Goal: Task Accomplishment & Management: Use online tool/utility

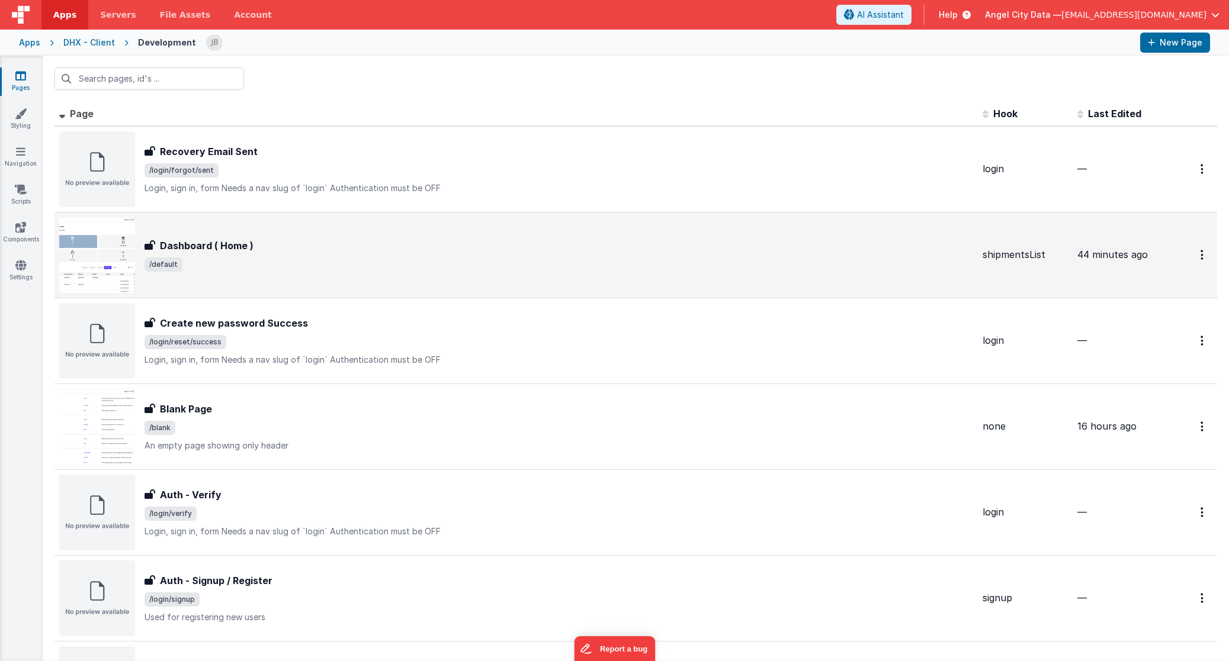
click at [229, 250] on h3 "Dashboard ( Home )" at bounding box center [207, 246] width 94 height 14
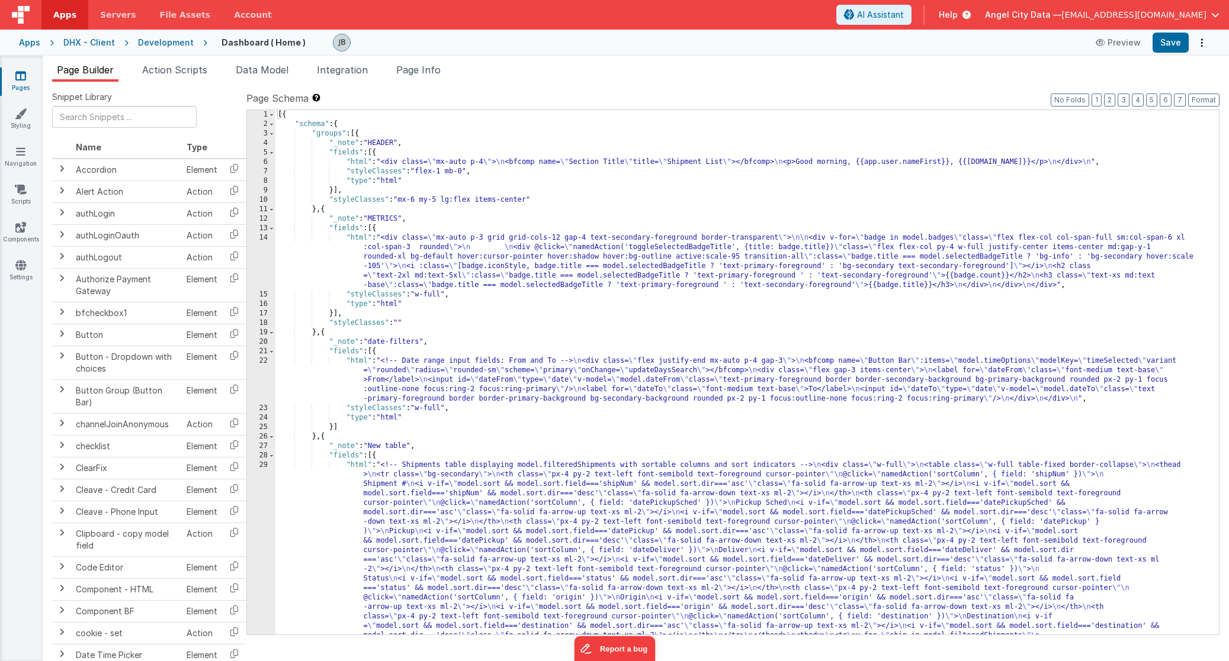
click at [267, 499] on div "29" at bounding box center [261, 574] width 28 height 227
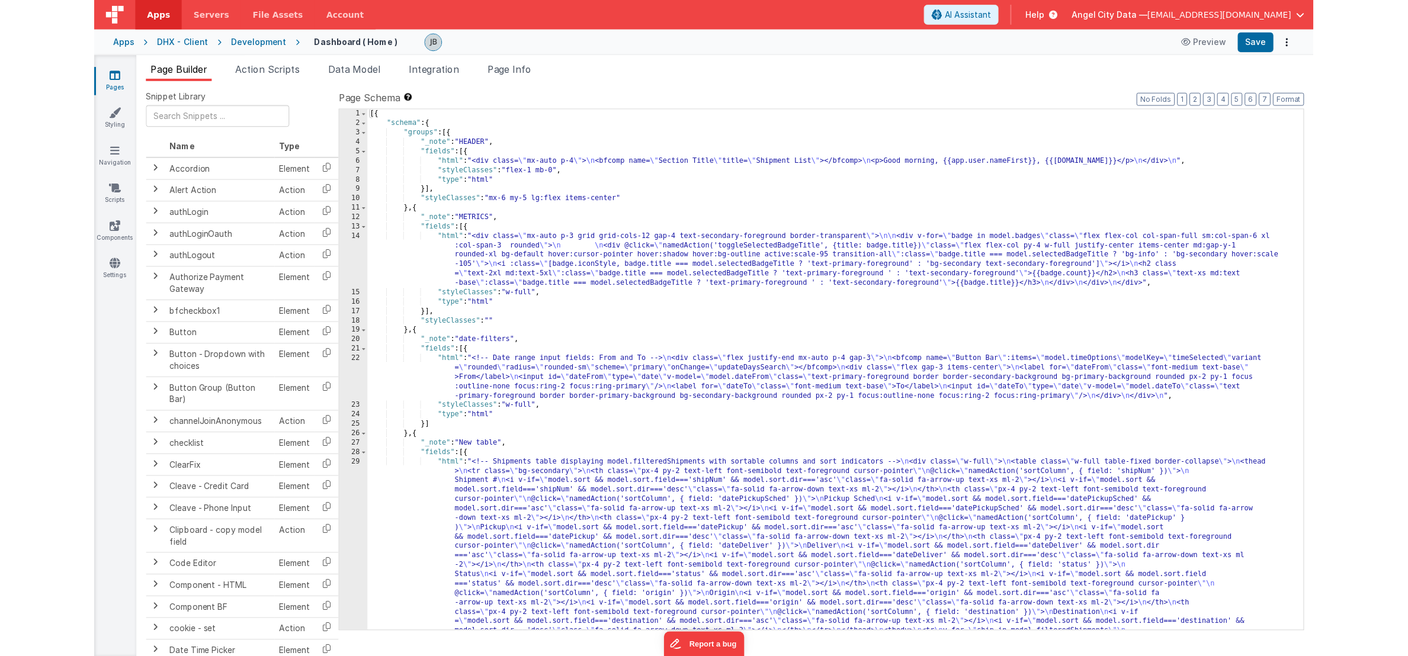
scroll to position [63, 0]
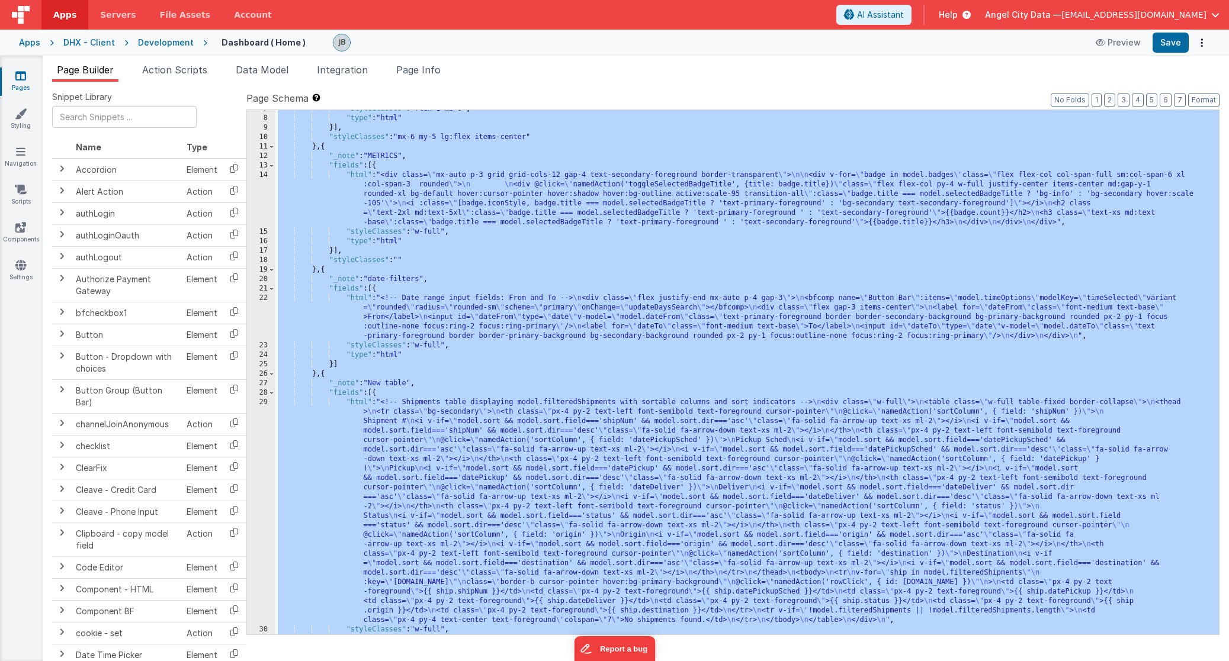
click at [266, 490] on div "29" at bounding box center [261, 511] width 28 height 227
click at [263, 425] on div "29" at bounding box center [261, 511] width 28 height 227
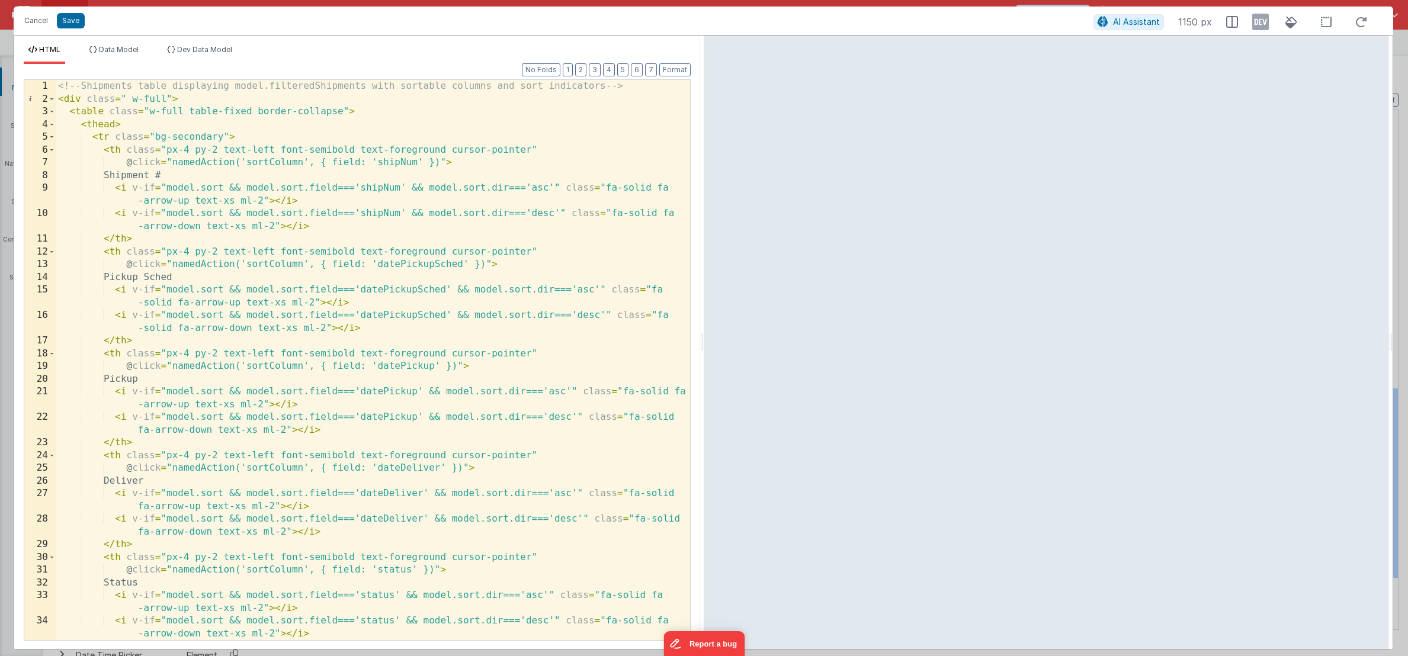
click at [147, 189] on div "<!-- Shipments table displaying model.filteredShipments with sortable columns a…" at bounding box center [373, 373] width 634 height 586
click at [162, 169] on div "<!-- Shipments table displaying model.filteredShipments with sortable columns a…" at bounding box center [373, 373] width 634 height 586
click at [116, 157] on div "<!-- Shipments table displaying model.filteredShipments with sortable columns a…" at bounding box center [373, 373] width 634 height 586
click at [106, 150] on div "<!-- Shipments table displaying model.filteredShipments with sortable columns a…" at bounding box center [373, 373] width 634 height 586
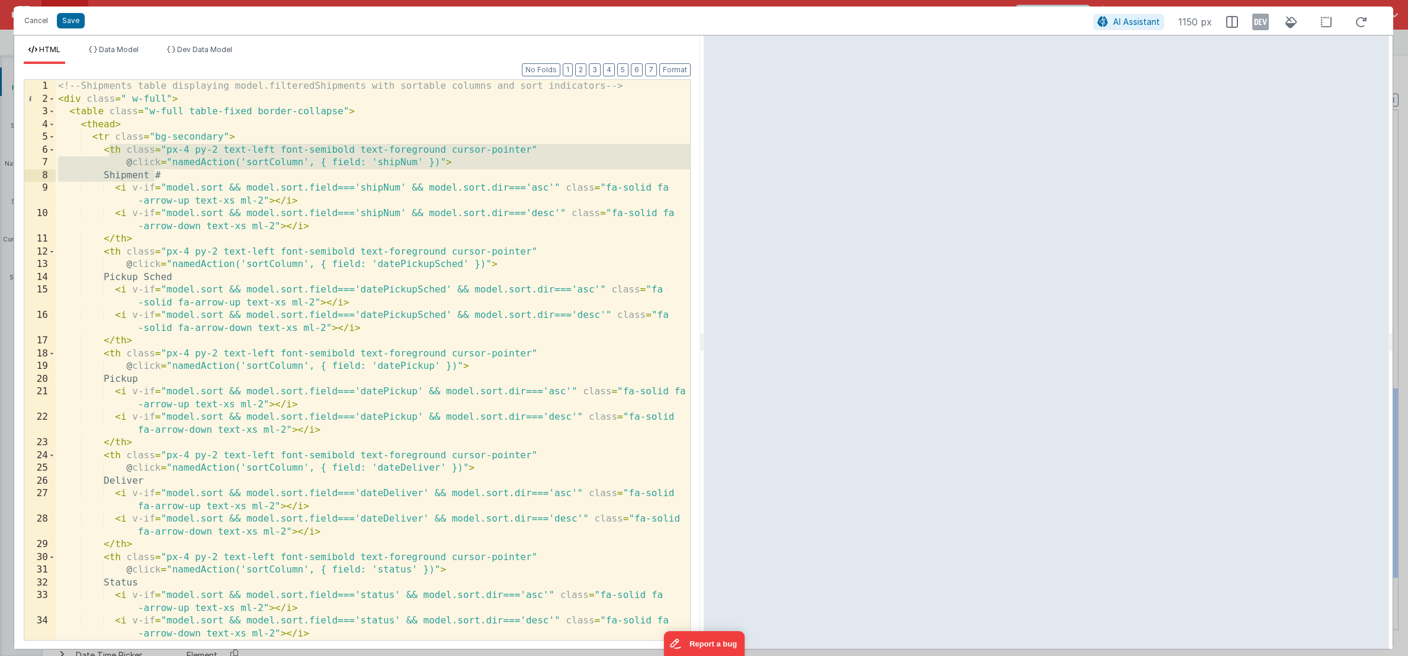
drag, startPoint x: 107, startPoint y: 150, endPoint x: 156, endPoint y: 181, distance: 58.5
click at [156, 181] on div "<!-- Shipments table displaying model.filteredShipments with sortable columns a…" at bounding box center [373, 373] width 634 height 586
click at [160, 181] on div "<!-- Shipments table displaying model.filteredShipments with sortable columns a…" at bounding box center [373, 373] width 634 height 586
click at [164, 178] on div "<!-- Shipments table displaying model.filteredShipments with sortable columns a…" at bounding box center [373, 373] width 634 height 586
click at [110, 149] on div "<!-- Shipments table displaying model.filteredShipments with sortable columns a…" at bounding box center [373, 373] width 634 height 586
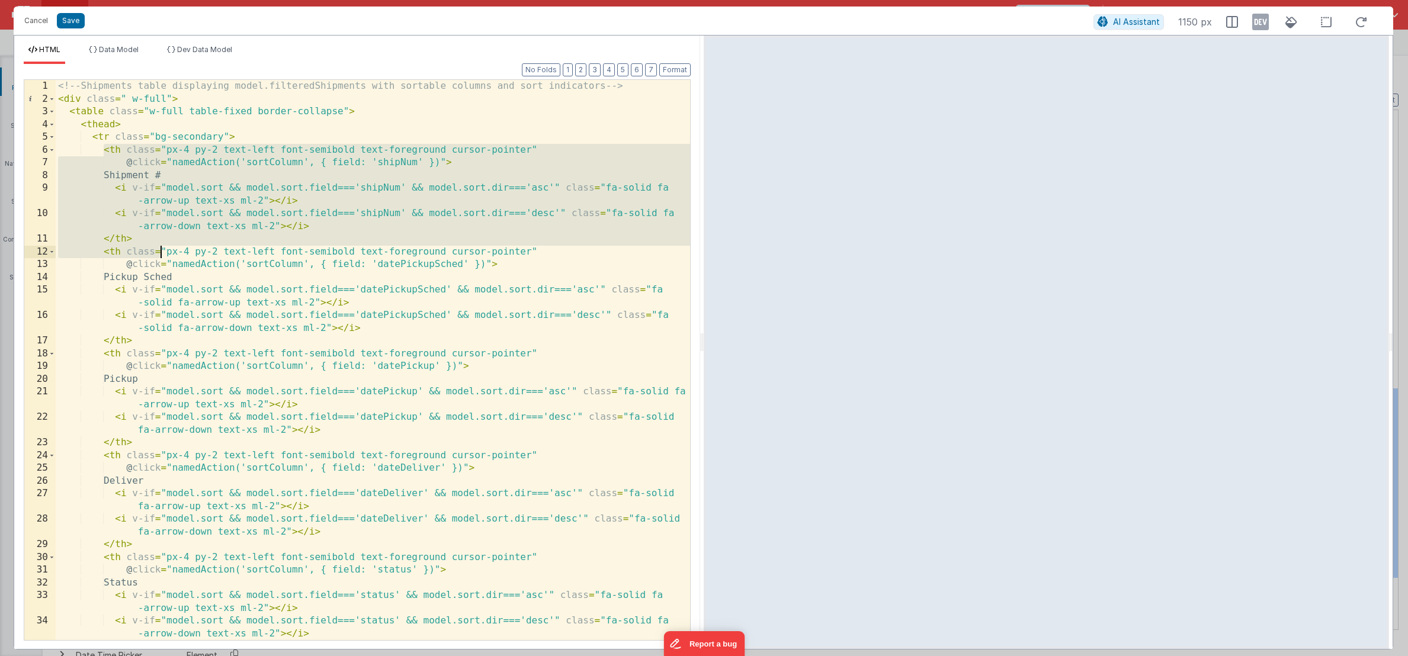
drag, startPoint x: 104, startPoint y: 150, endPoint x: 159, endPoint y: 247, distance: 111.9
click at [159, 247] on div "<!-- Shipments table displaying model.filteredShipments with sortable columns a…" at bounding box center [373, 373] width 634 height 586
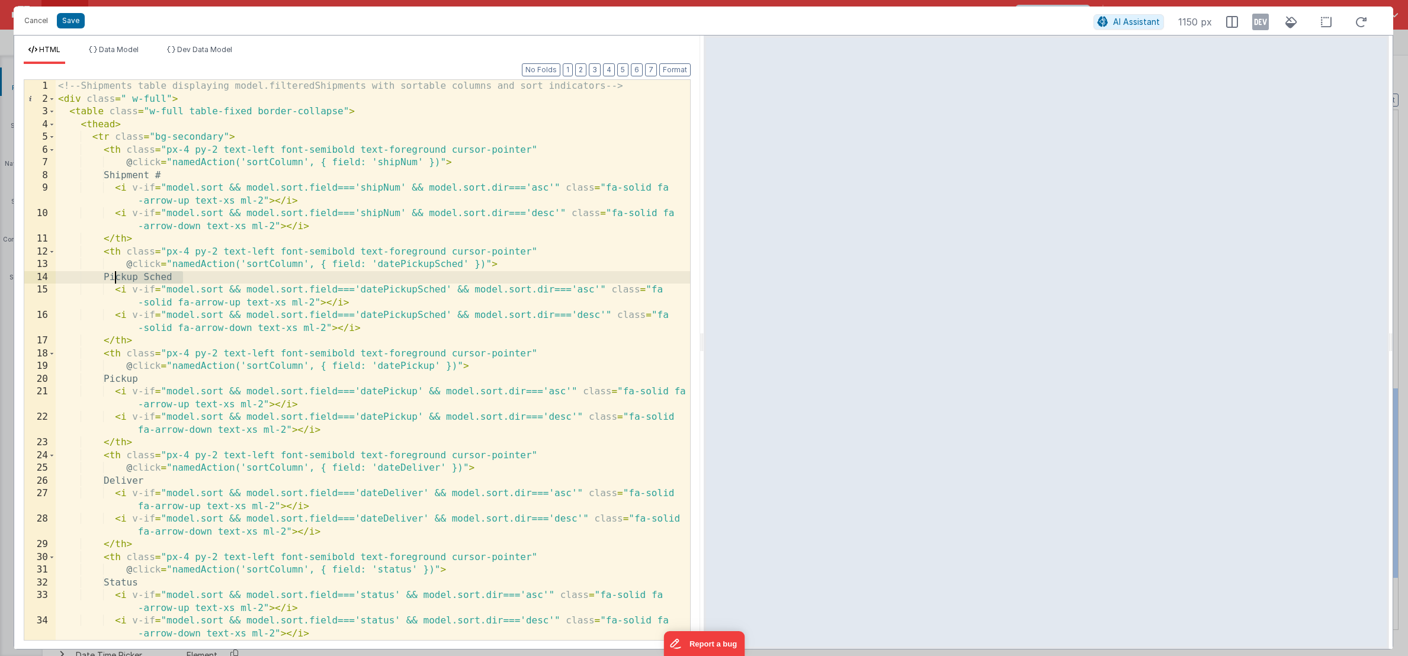
drag, startPoint x: 188, startPoint y: 272, endPoint x: 115, endPoint y: 277, distance: 72.4
click at [115, 277] on div "<!-- Shipments table displaying model.filteredShipments with sortable columns a…" at bounding box center [373, 373] width 634 height 586
click at [78, 24] on button "Save" at bounding box center [71, 20] width 28 height 15
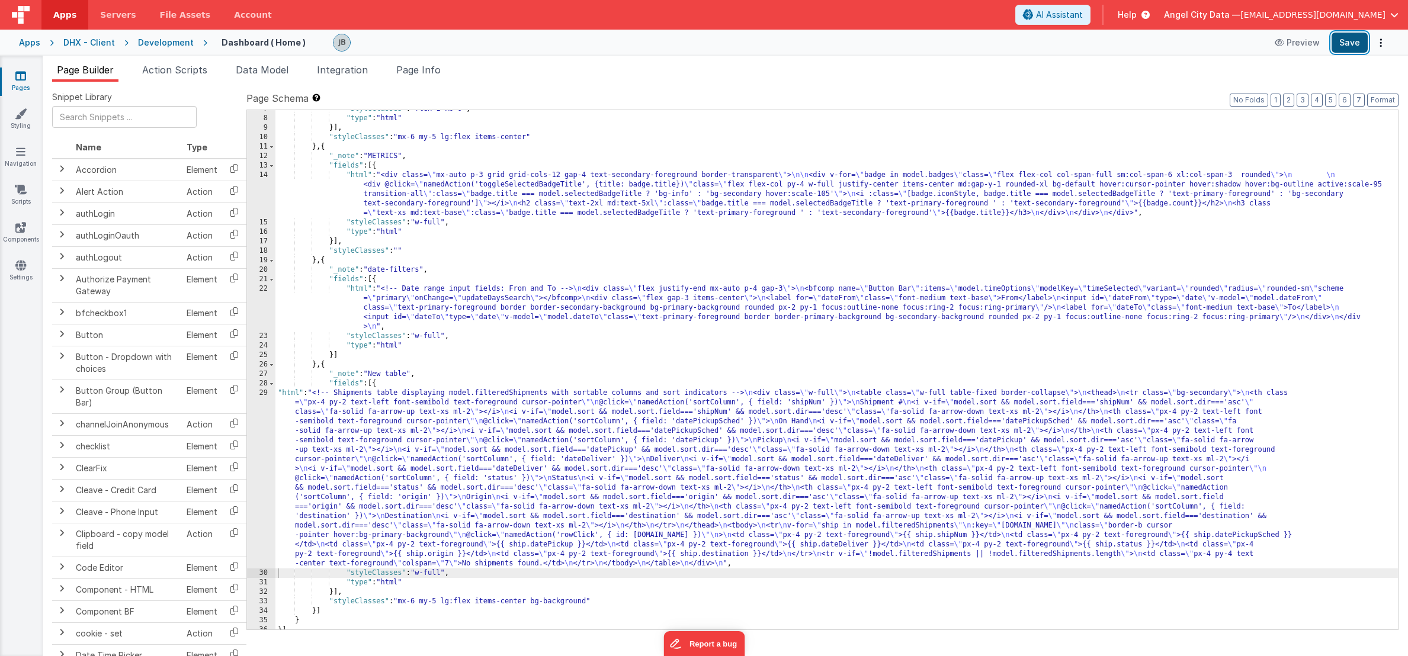
click at [1228, 47] on button "Save" at bounding box center [1349, 43] width 36 height 20
click at [1228, 40] on button "Preview" at bounding box center [1296, 42] width 59 height 19
click at [262, 442] on div "29" at bounding box center [261, 478] width 28 height 180
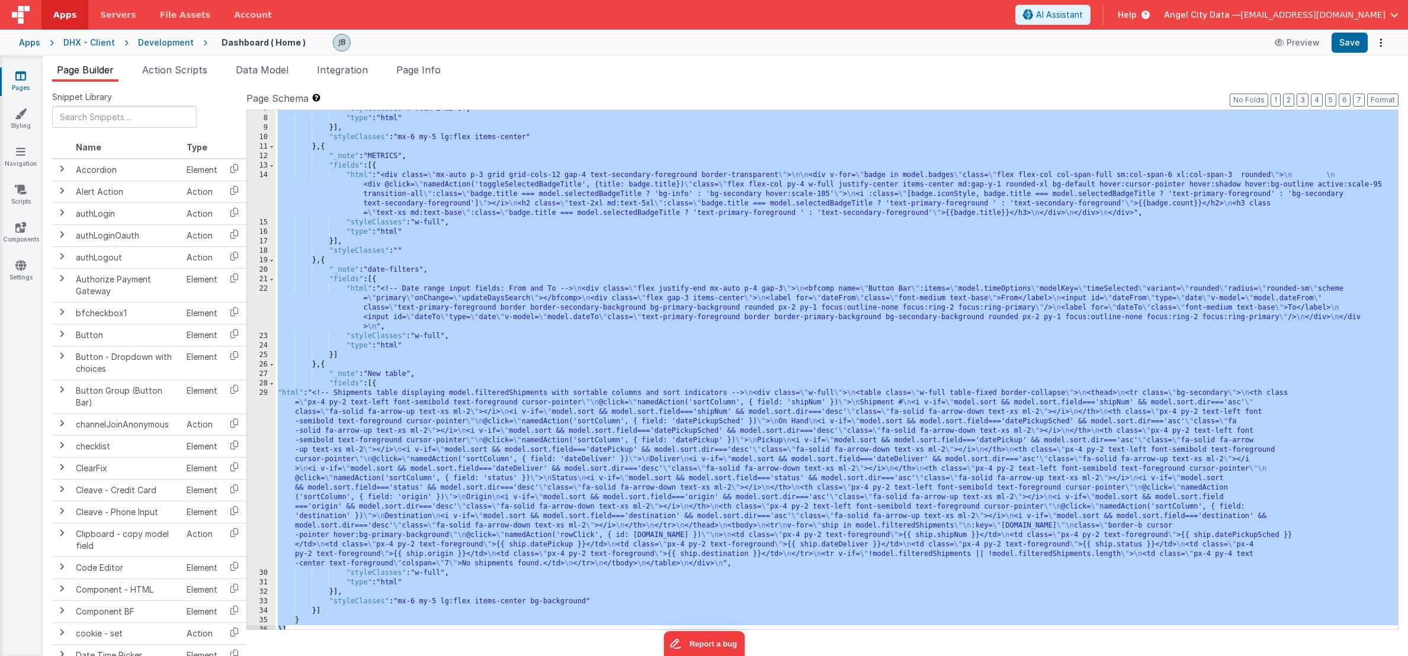
click at [268, 429] on div "29" at bounding box center [261, 478] width 28 height 180
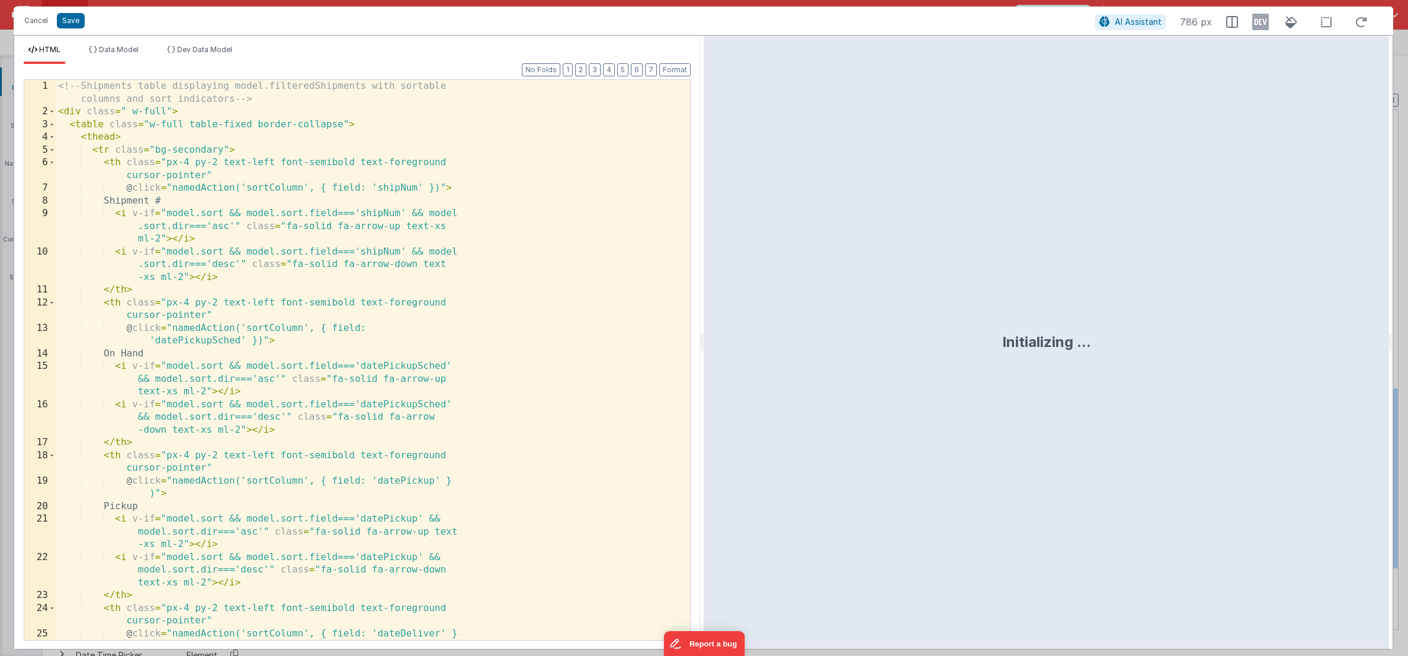
click at [261, 219] on div "<!-- Shipments table displaying model.filteredShipments with sortable columns a…" at bounding box center [373, 385] width 634 height 611
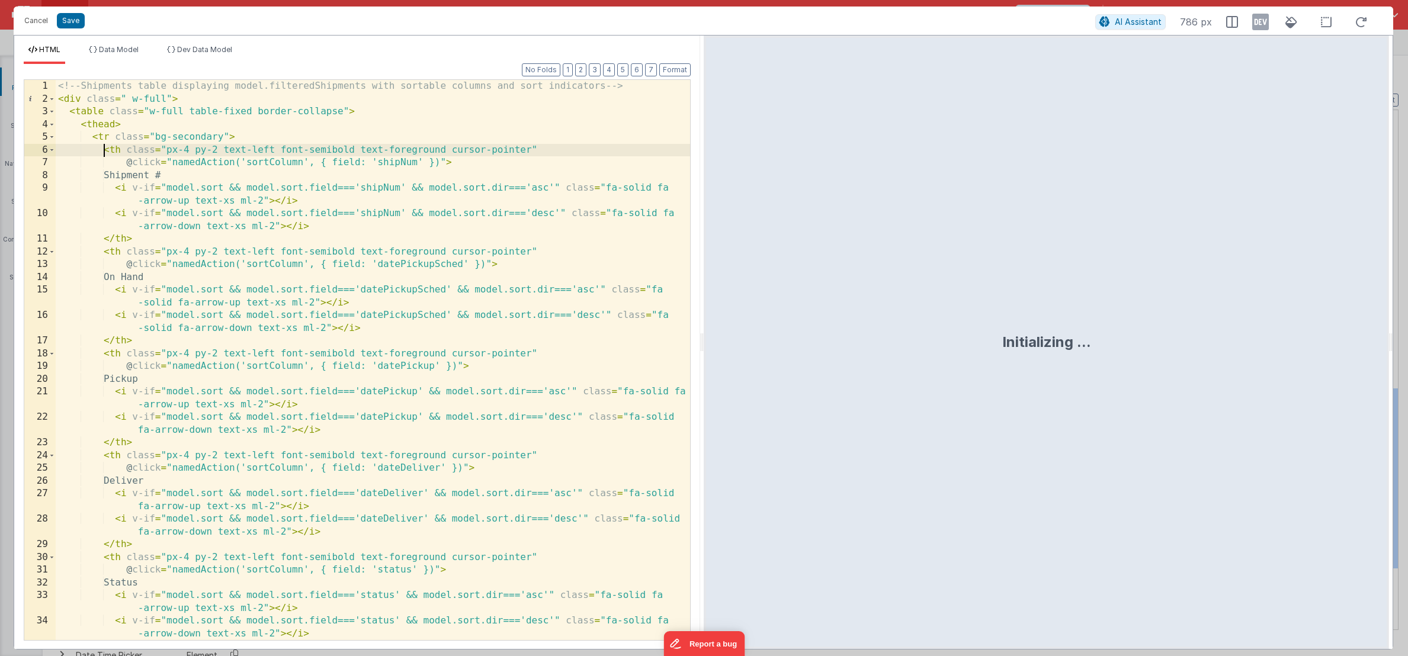
click at [105, 147] on div "<!-- Shipments table displaying model.filteredShipments with sortable columns a…" at bounding box center [373, 373] width 634 height 586
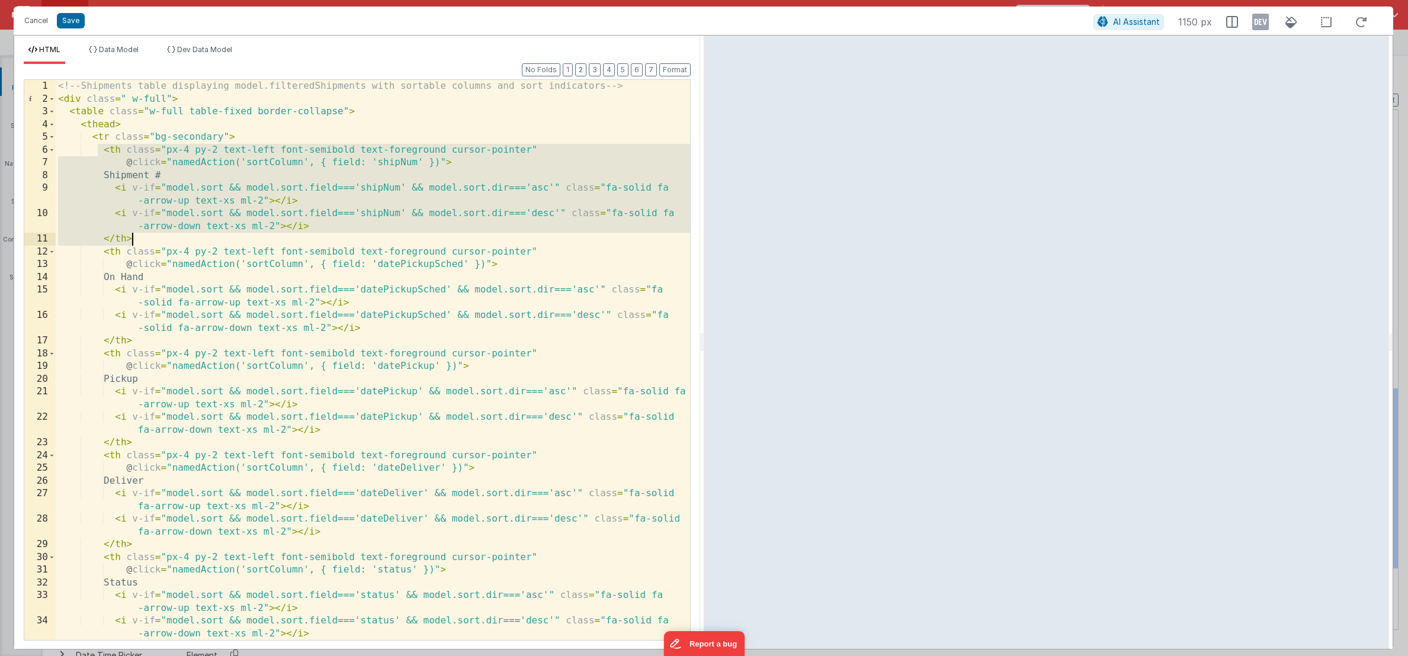
drag, startPoint x: 98, startPoint y: 148, endPoint x: 224, endPoint y: 242, distance: 157.9
click at [224, 242] on div "<!-- Shipments table displaying model.filteredShipments with sortable columns a…" at bounding box center [373, 373] width 634 height 586
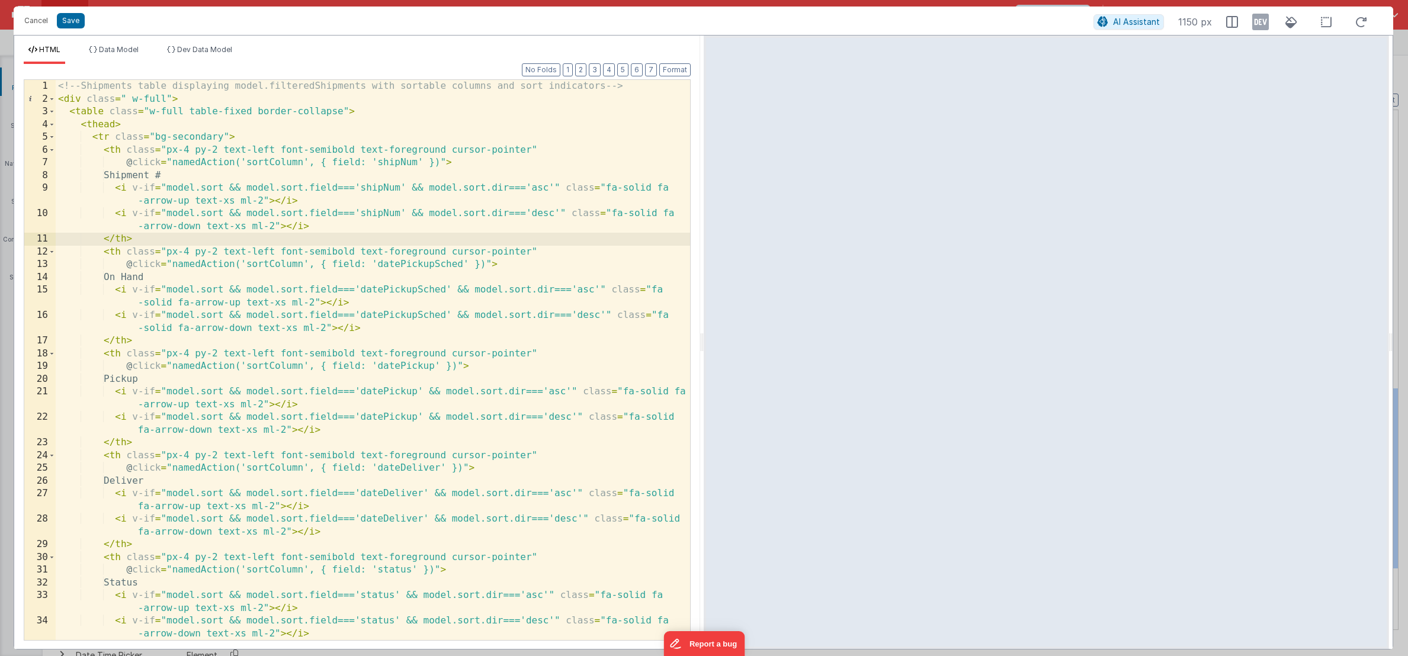
paste textarea
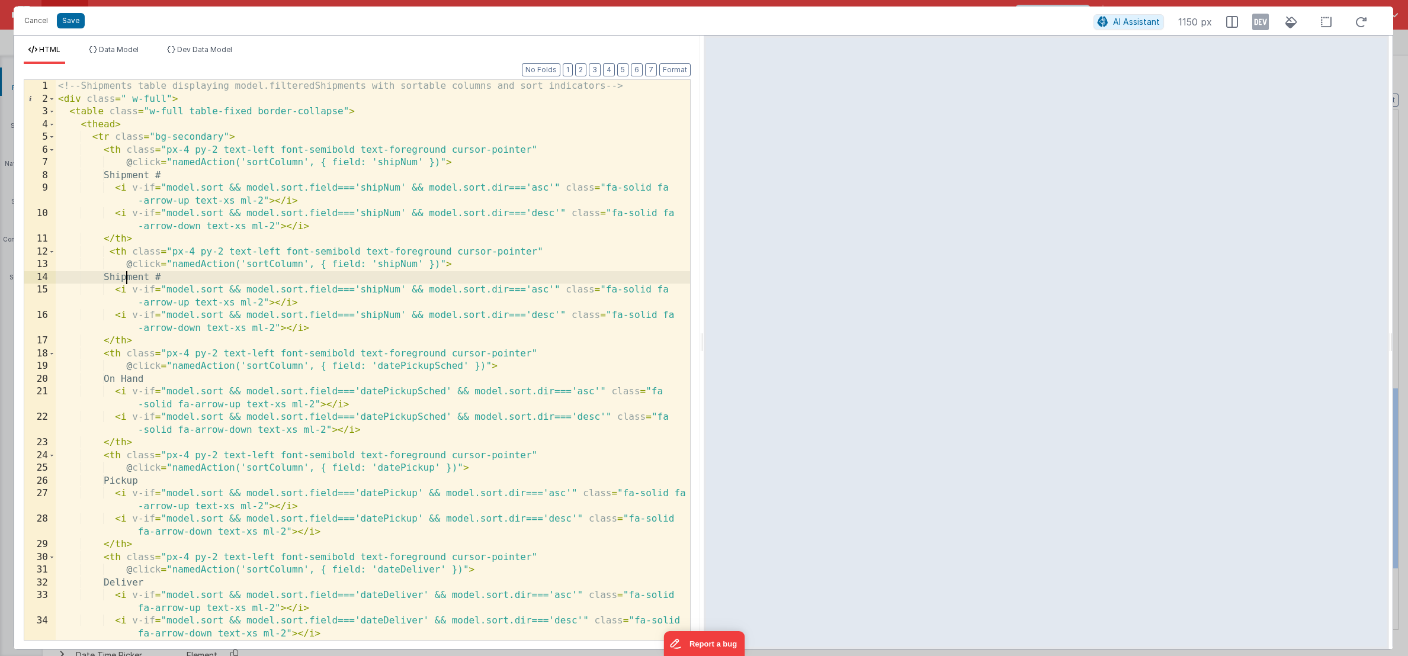
click at [126, 279] on div "<!-- Shipments table displaying model.filteredShipments with sortable columns a…" at bounding box center [373, 373] width 634 height 586
click at [64, 21] on button "Save" at bounding box center [71, 20] width 28 height 15
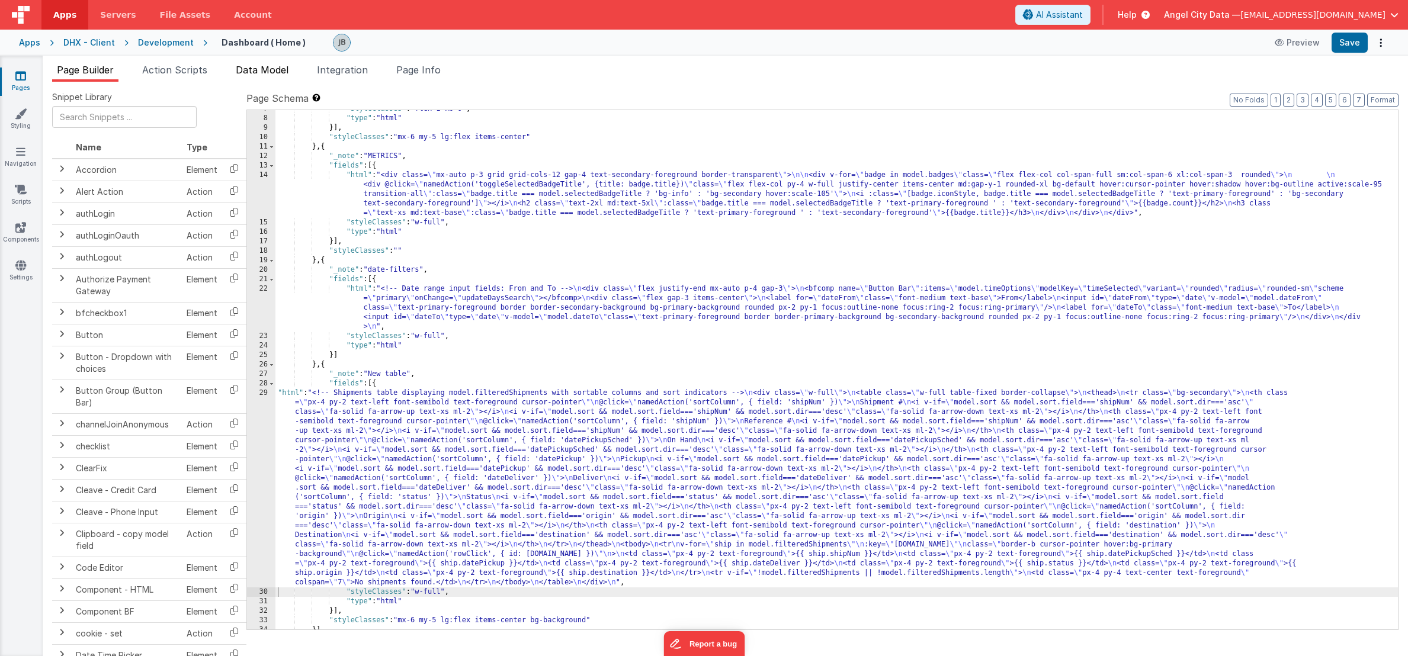
click at [259, 69] on span "Data Model" at bounding box center [262, 70] width 53 height 12
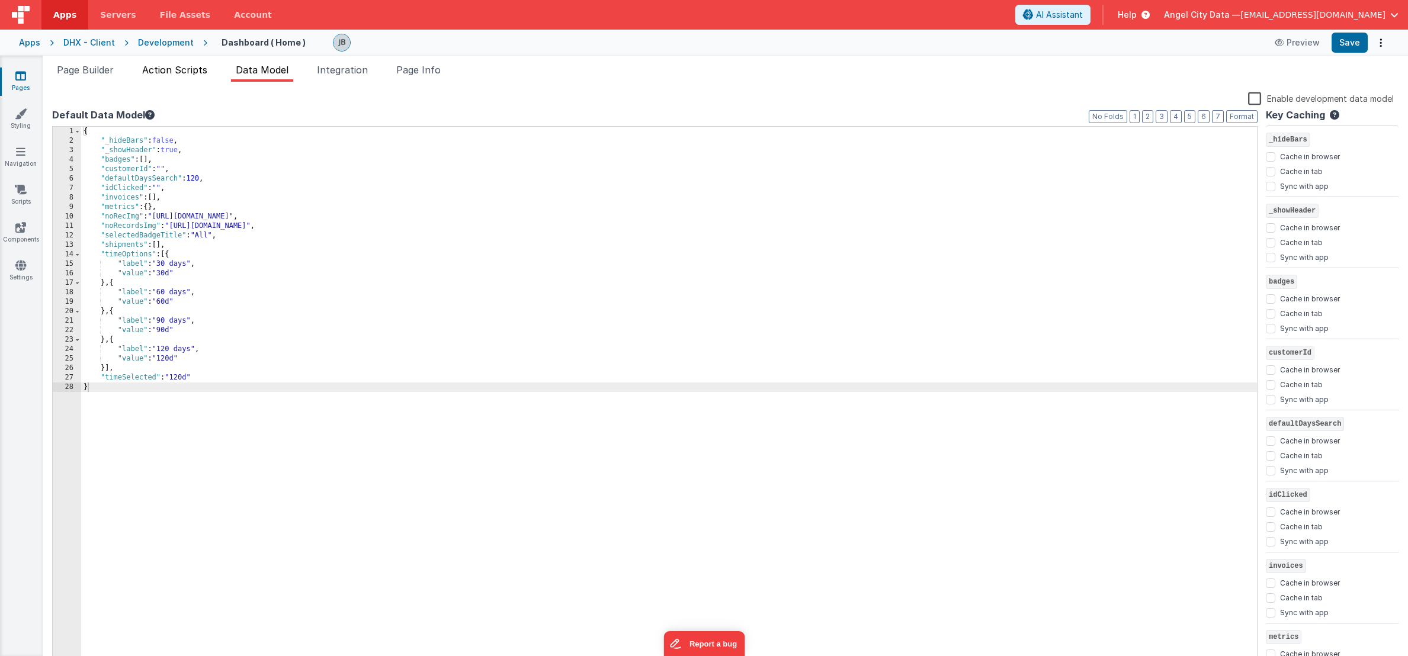
click at [165, 70] on span "Action Scripts" at bounding box center [174, 70] width 65 height 12
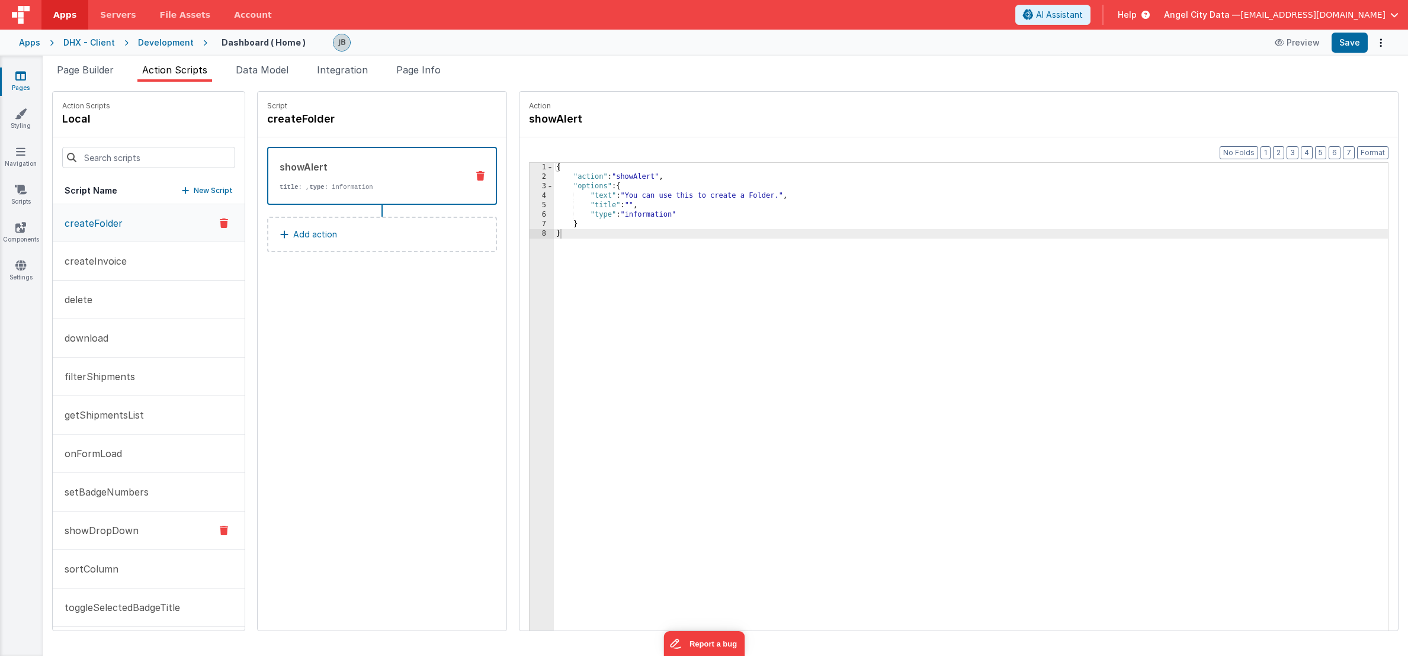
click at [128, 528] on p "showDropDown" at bounding box center [97, 530] width 81 height 14
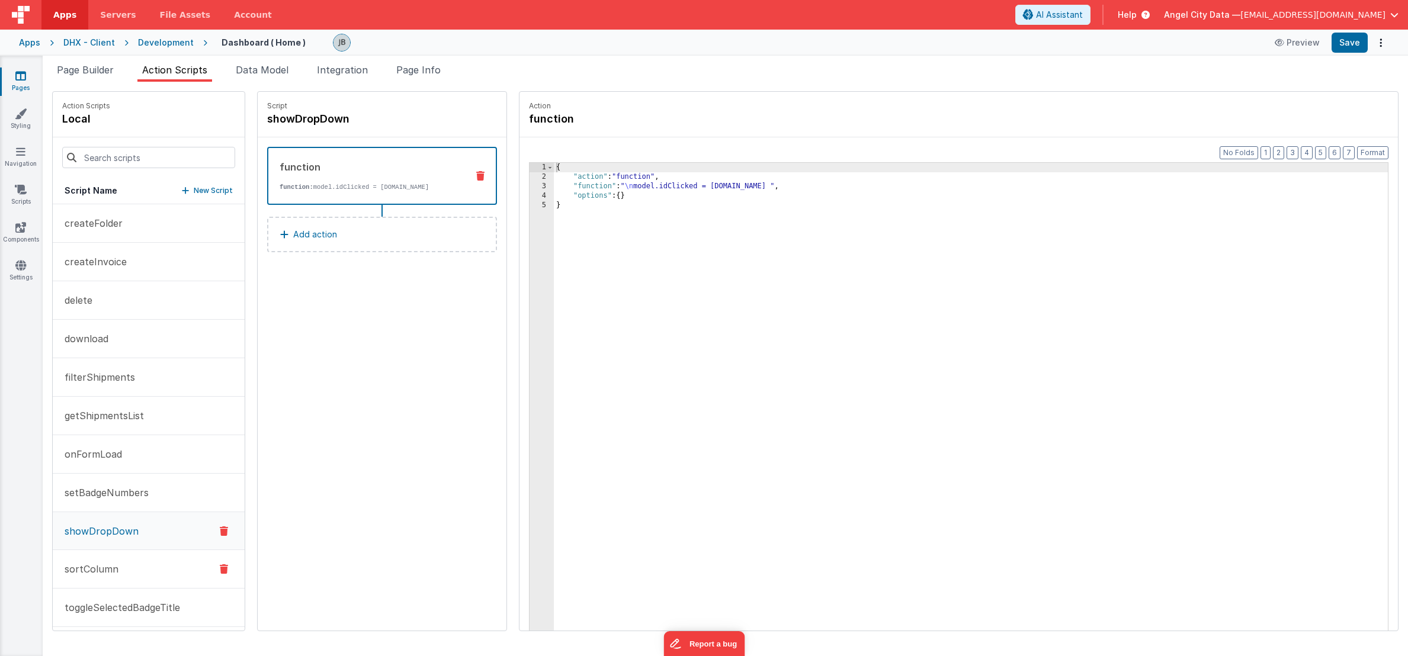
click at [128, 561] on button "sortColumn" at bounding box center [149, 569] width 192 height 38
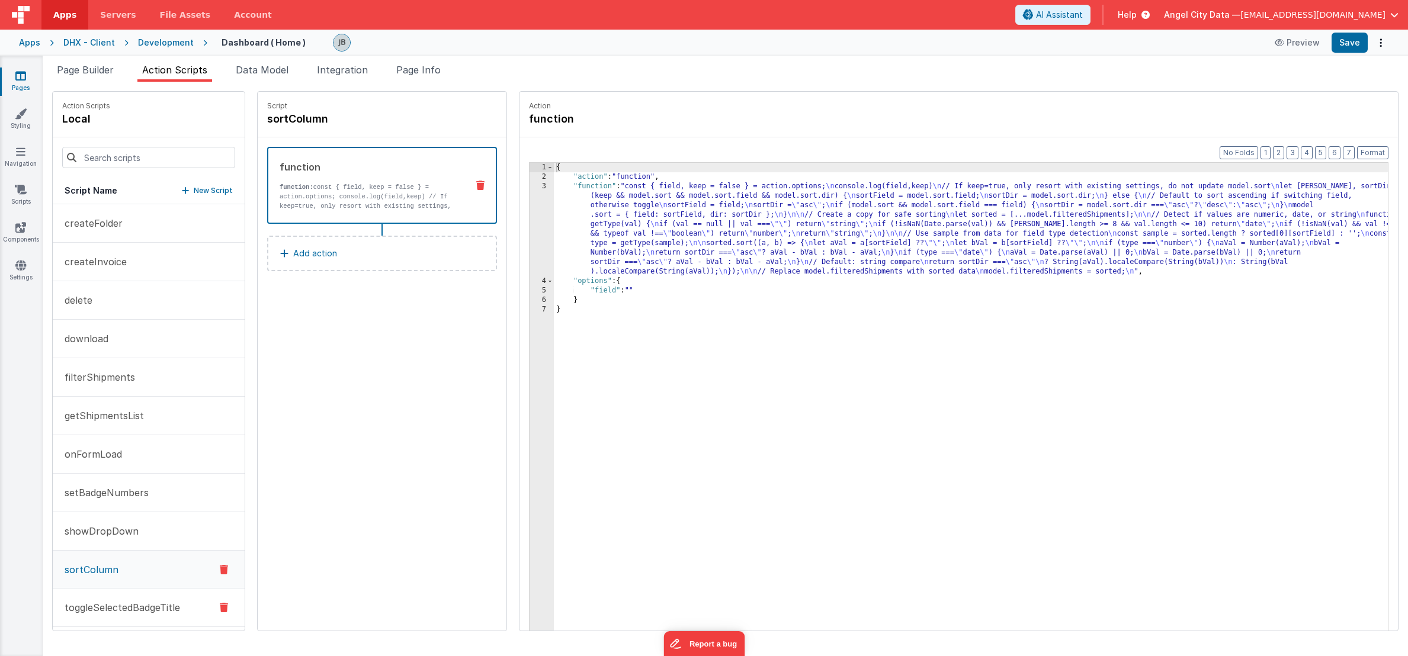
click at [133, 603] on p "toggleSelectedBadgeTitle" at bounding box center [118, 607] width 123 height 14
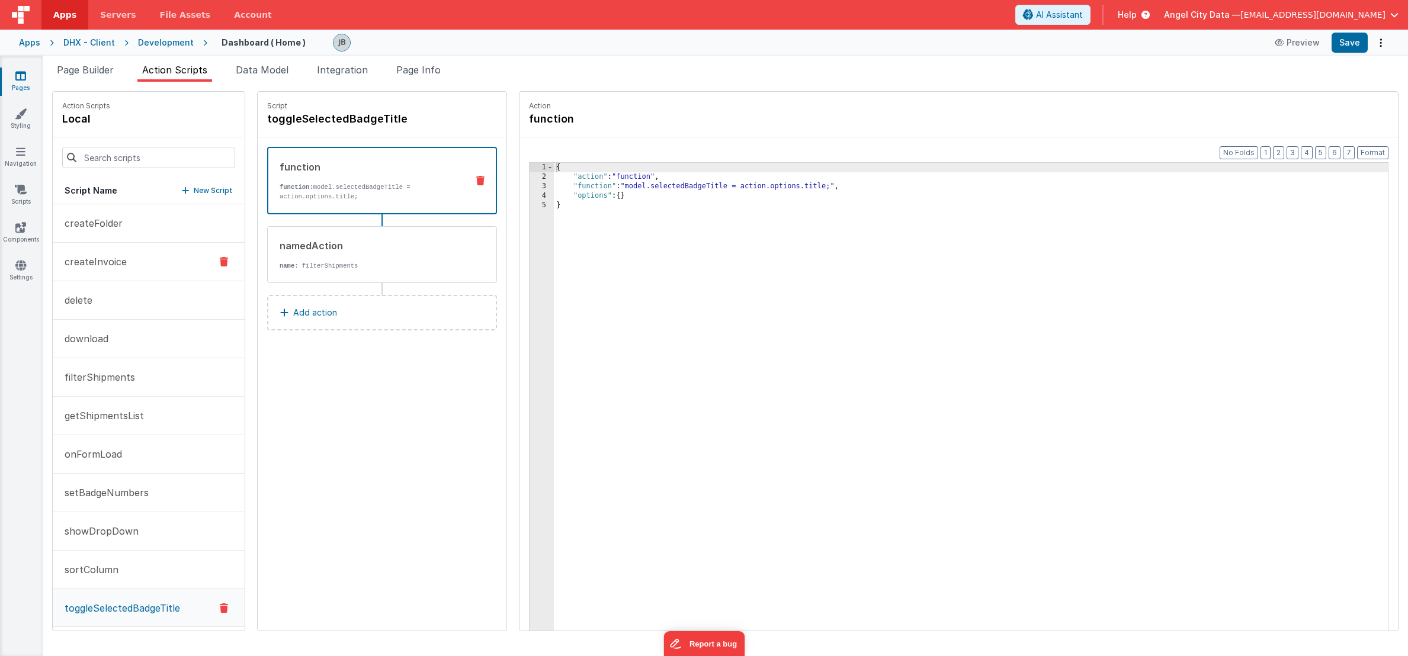
click at [110, 256] on p "createInvoice" at bounding box center [91, 262] width 69 height 14
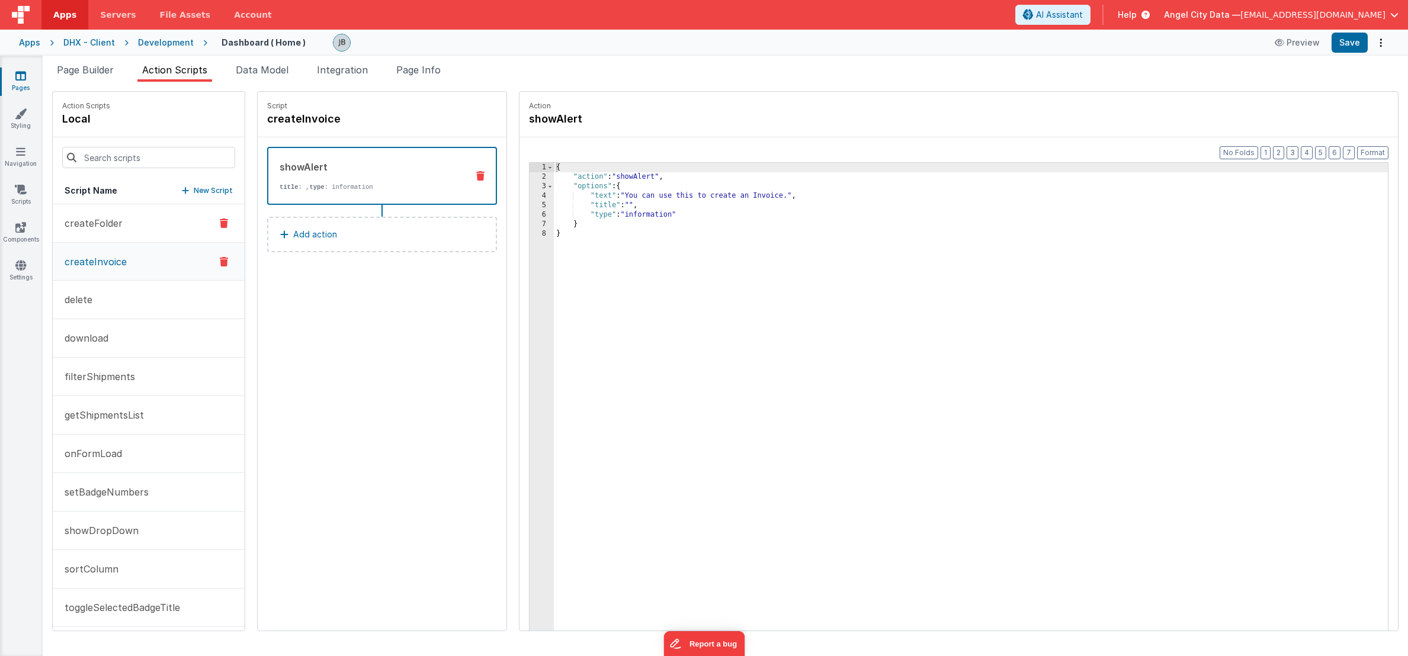
click at [115, 229] on p "createFolder" at bounding box center [89, 223] width 65 height 14
click at [120, 302] on button "delete" at bounding box center [149, 300] width 192 height 38
click at [120, 331] on button "download" at bounding box center [149, 338] width 192 height 38
click at [123, 382] on p "filterShipments" at bounding box center [96, 377] width 78 height 14
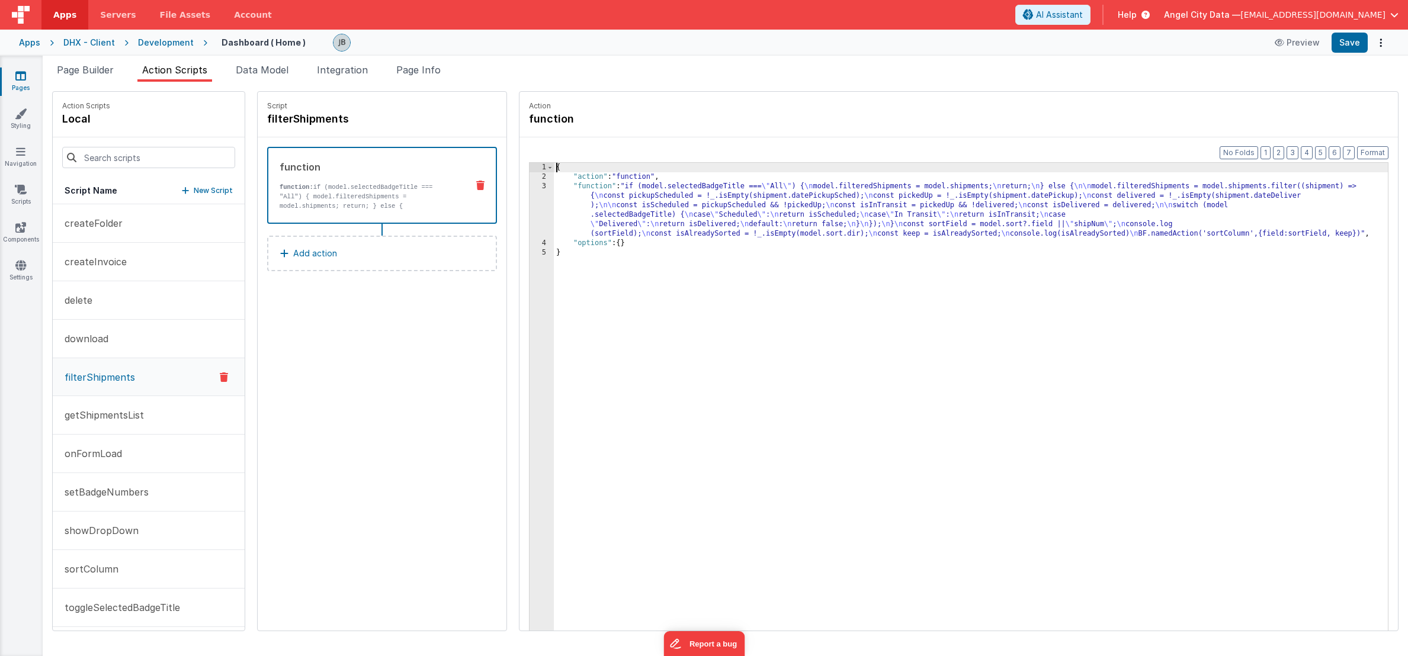
click at [529, 205] on div "3" at bounding box center [541, 210] width 24 height 57
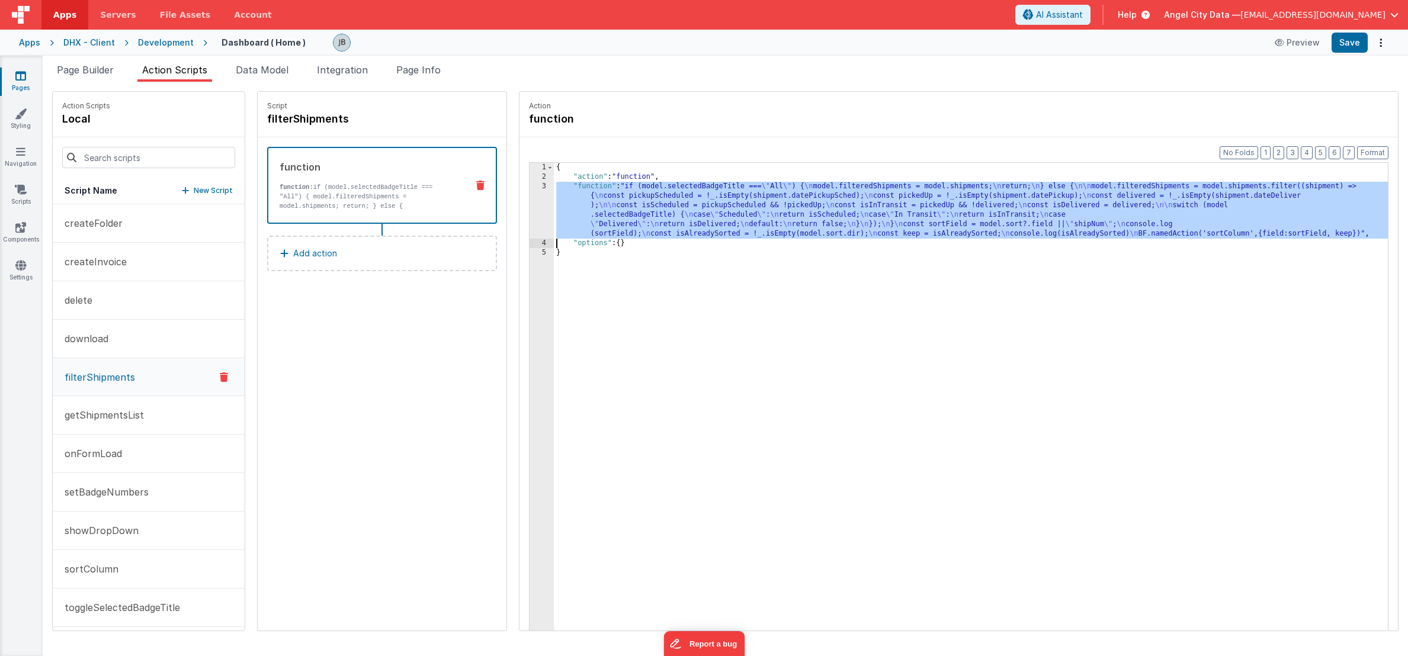
click at [529, 210] on div "3" at bounding box center [541, 210] width 24 height 57
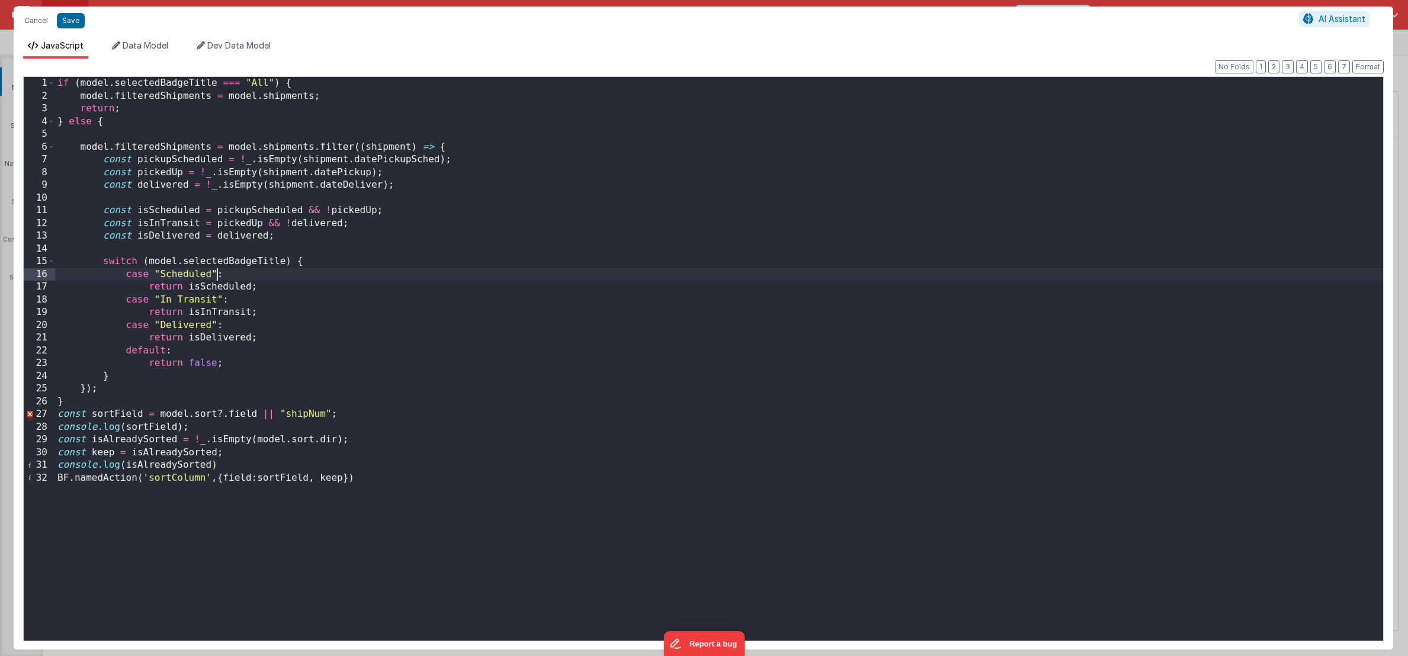
click at [214, 269] on div "if ( model . selectedBadgeTitle === "All" ) { model . filteredShipments = model…" at bounding box center [719, 371] width 1328 height 589
click at [255, 274] on div "if ( model . selectedBadgeTitle === "All" ) { model . filteredShipments = model…" at bounding box center [719, 371] width 1328 height 589
click at [68, 14] on button "Save" at bounding box center [71, 20] width 28 height 15
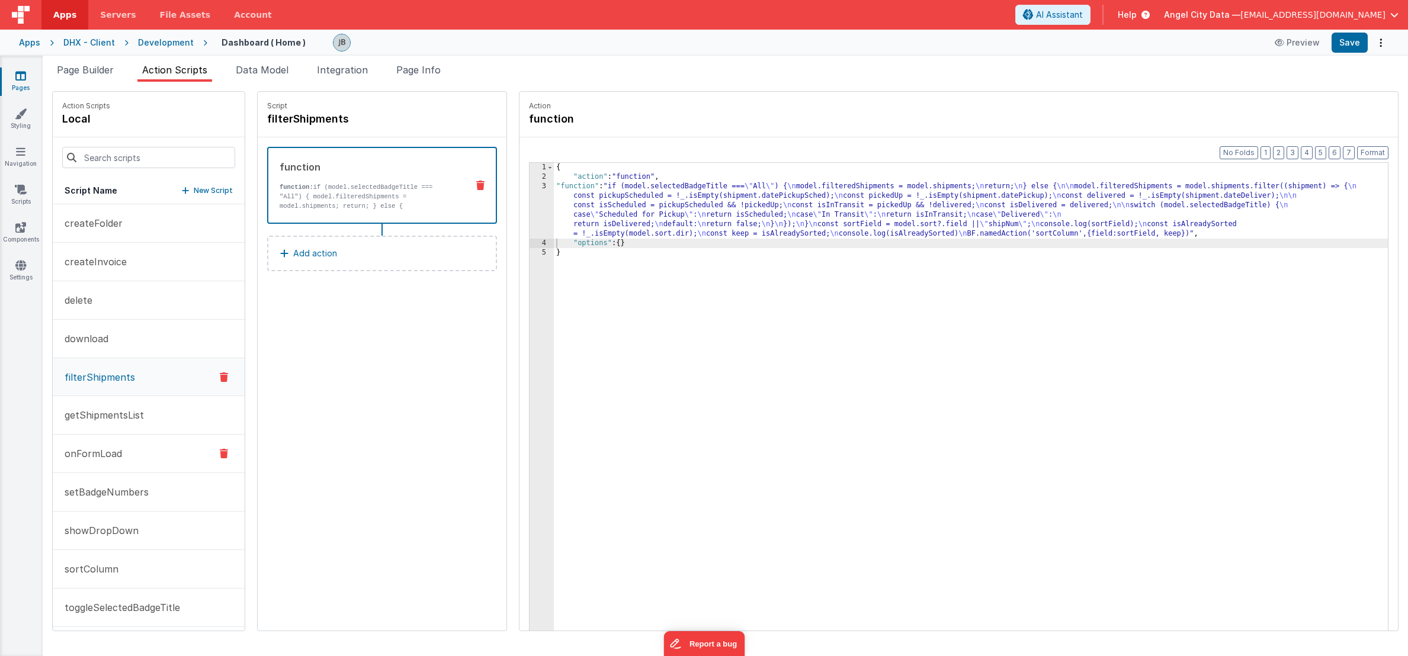
click at [139, 450] on button "onFormLoad" at bounding box center [149, 454] width 192 height 38
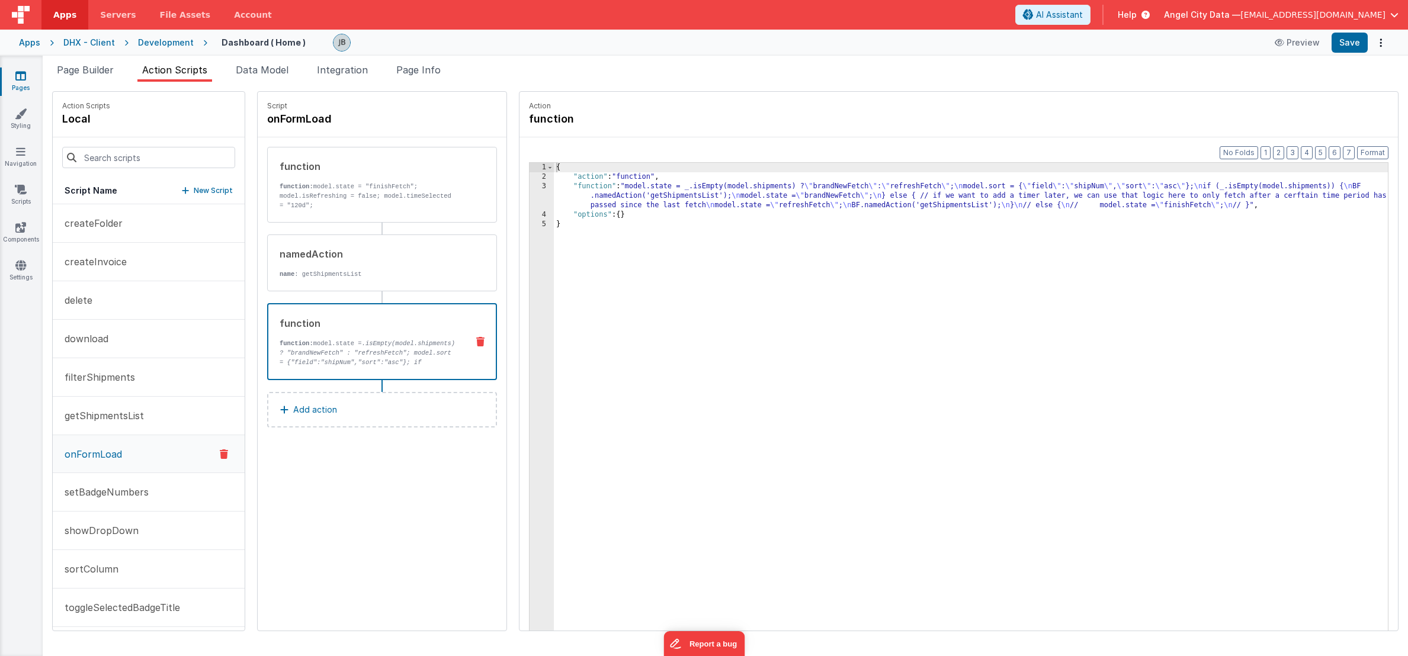
click at [329, 333] on div "function function: model.state = .isEmpty(model.shipments) ? "brandNewFetch" : …" at bounding box center [362, 341] width 189 height 51
click at [126, 419] on p "getShipmentsList" at bounding box center [100, 416] width 86 height 14
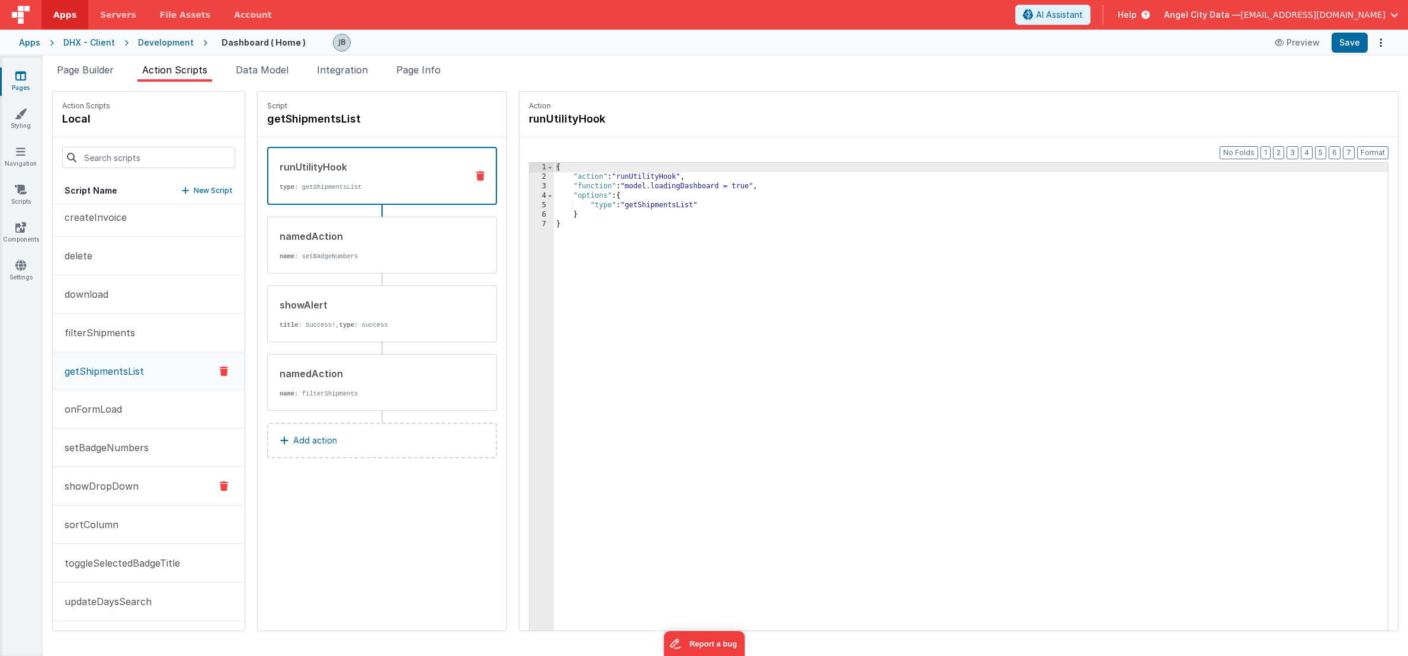
scroll to position [44, 0]
click at [119, 558] on p "toggleSelectedBadgeTitle" at bounding box center [118, 564] width 123 height 14
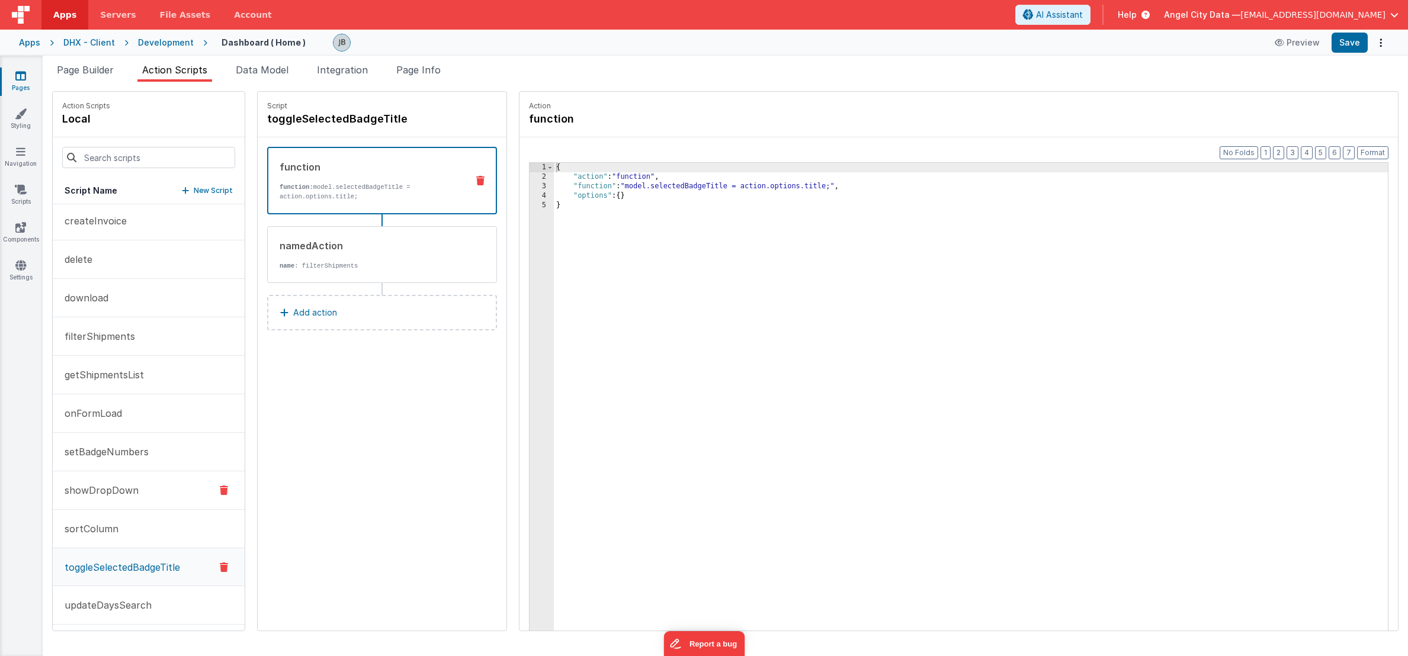
scroll to position [0, 0]
click at [135, 338] on button "download" at bounding box center [149, 339] width 192 height 38
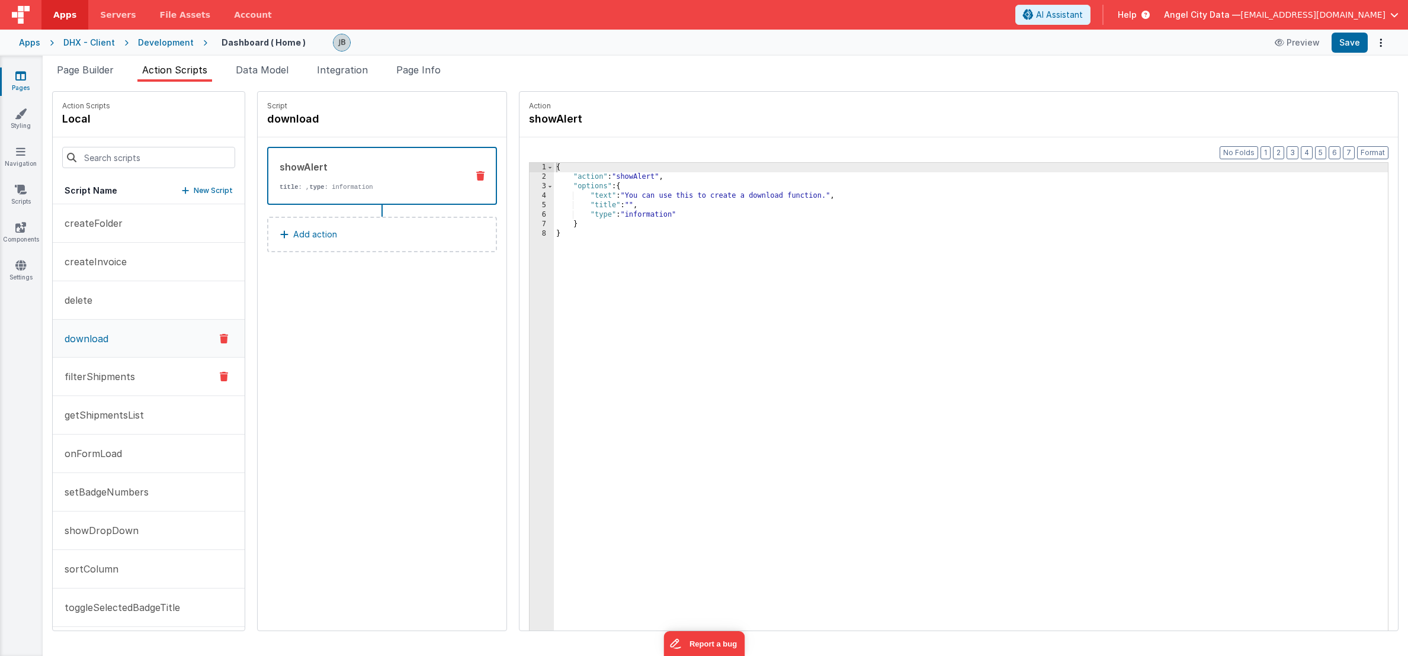
click at [143, 377] on button "filterShipments" at bounding box center [149, 377] width 192 height 38
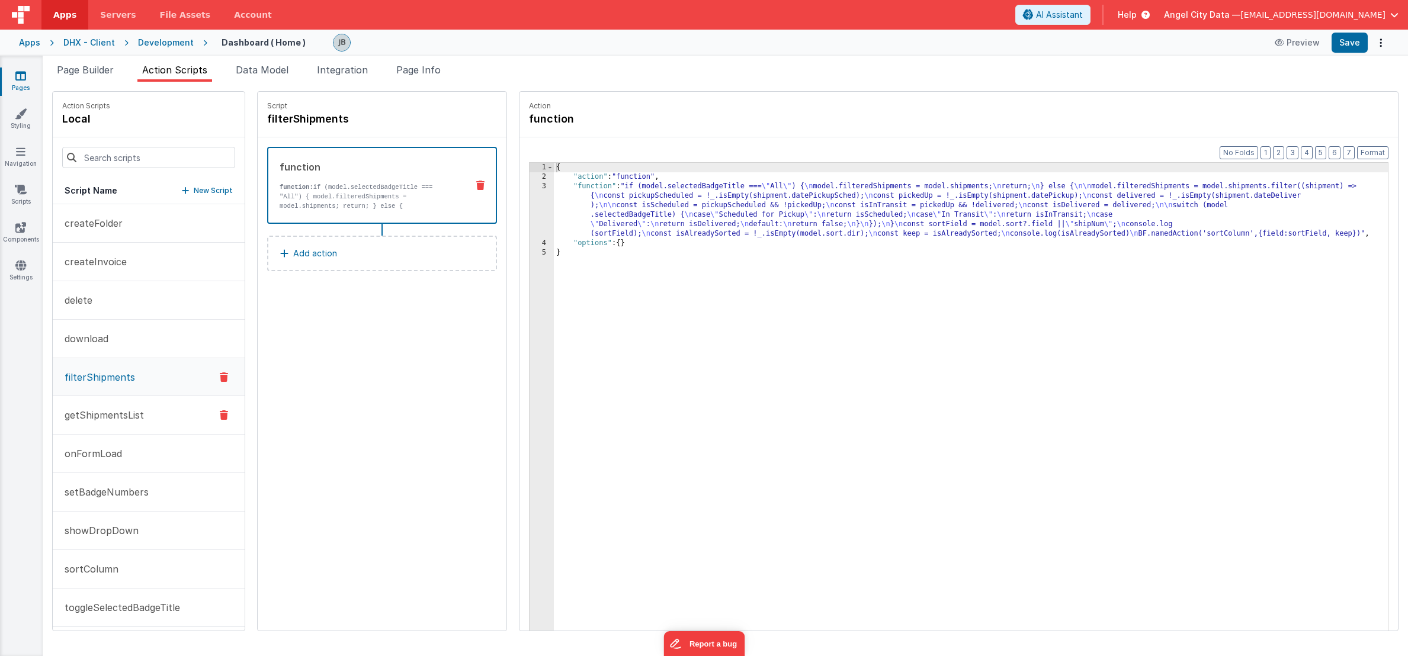
click at [142, 407] on button "getShipmentsList" at bounding box center [149, 415] width 192 height 38
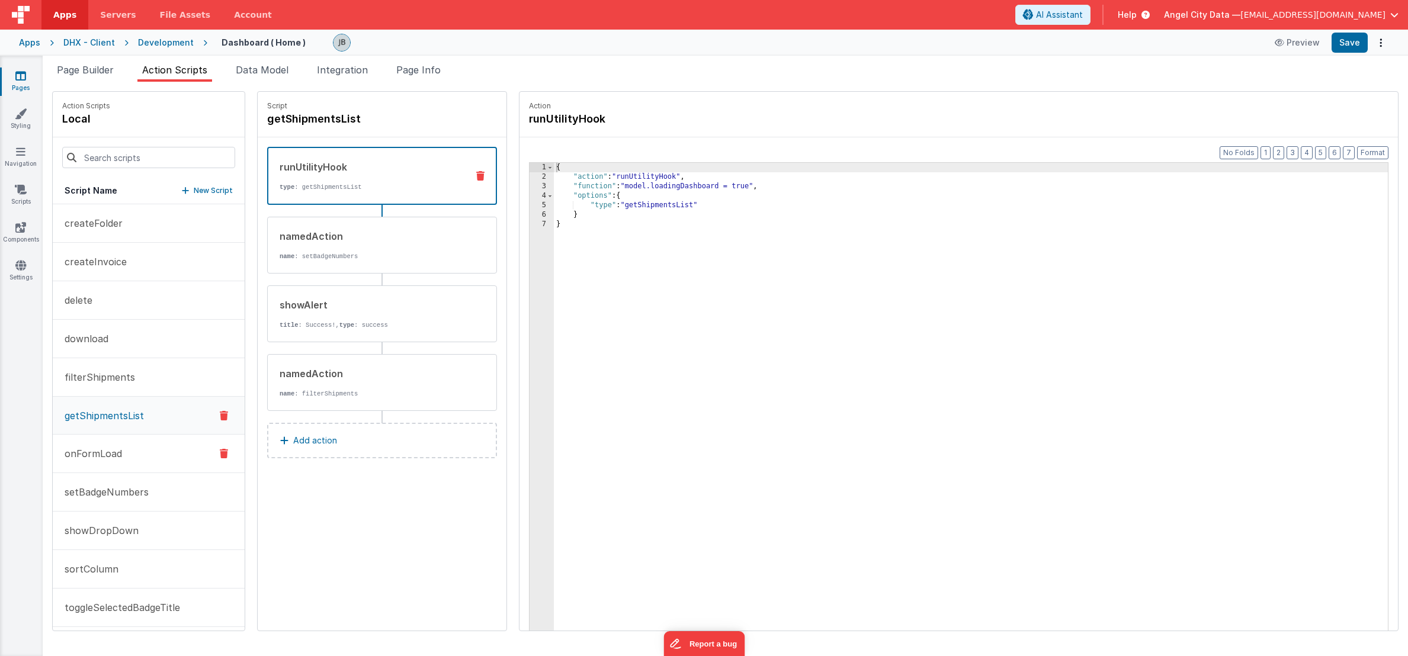
click at [145, 442] on button "onFormLoad" at bounding box center [149, 454] width 192 height 38
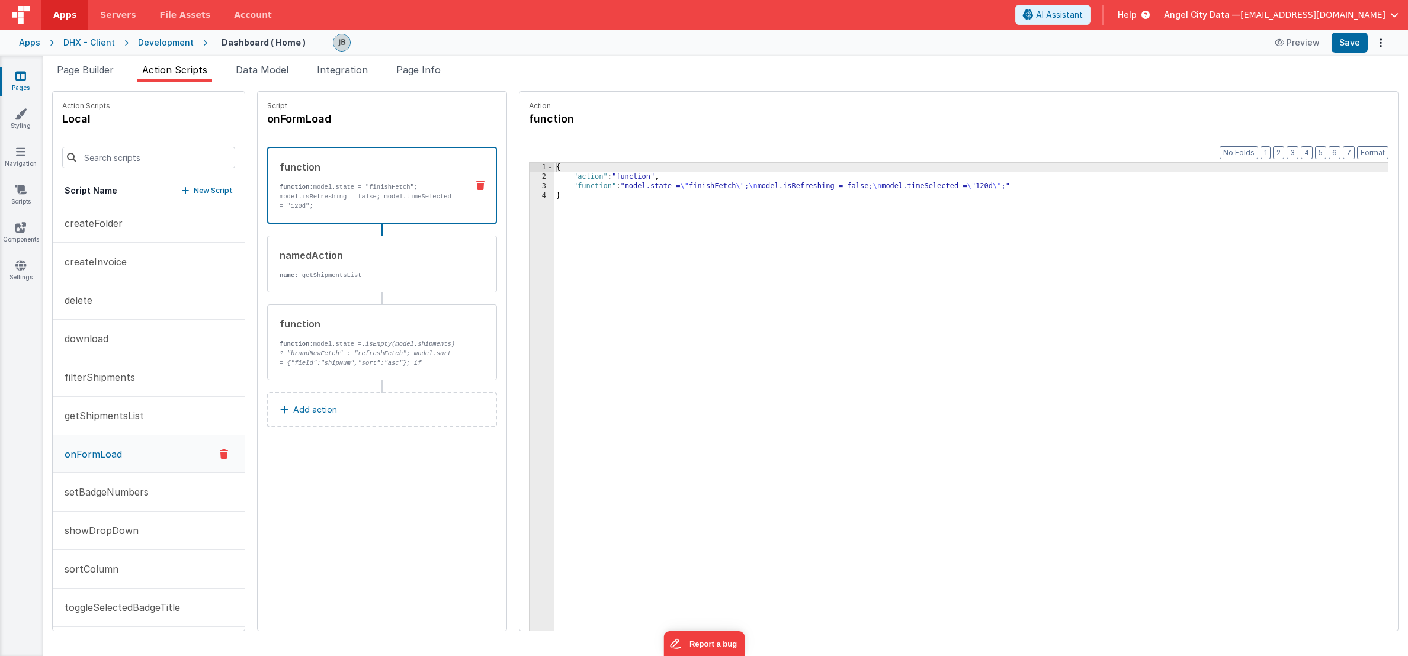
click at [137, 470] on button "onFormLoad" at bounding box center [149, 454] width 192 height 38
click at [135, 491] on p "setBadgeNumbers" at bounding box center [102, 492] width 91 height 14
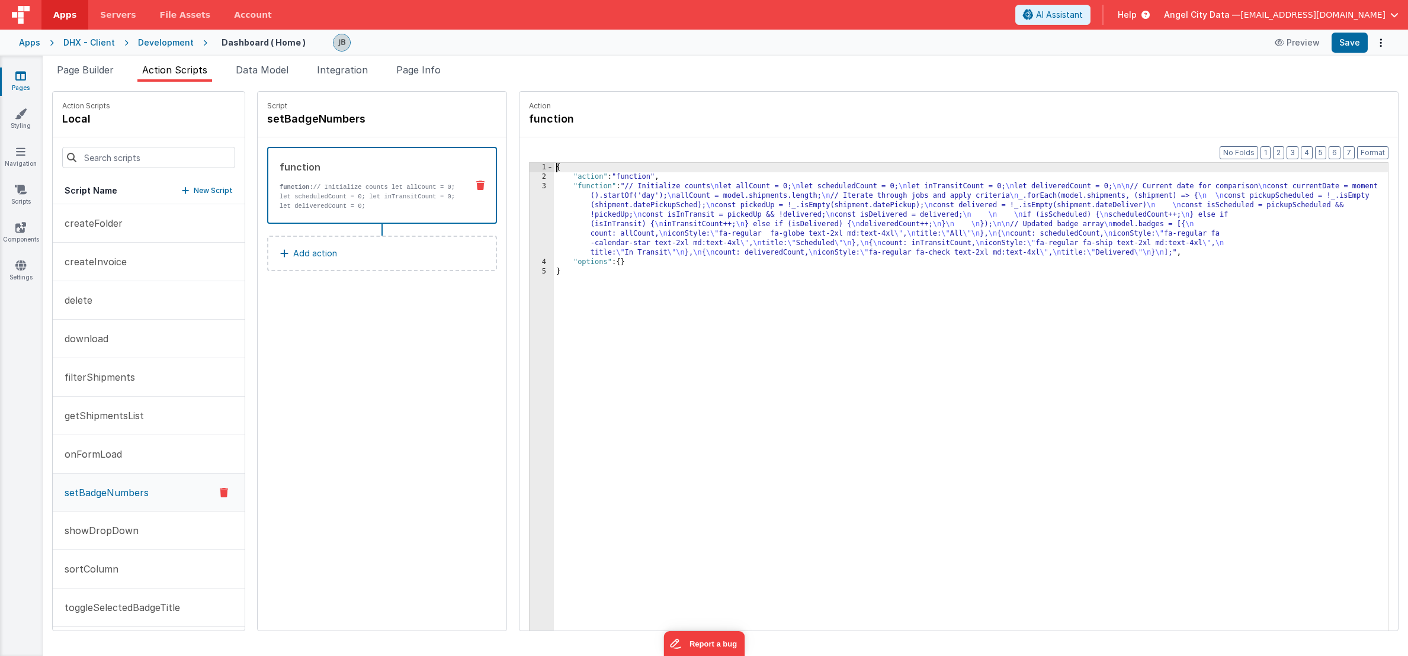
click at [529, 222] on div "3" at bounding box center [541, 220] width 24 height 76
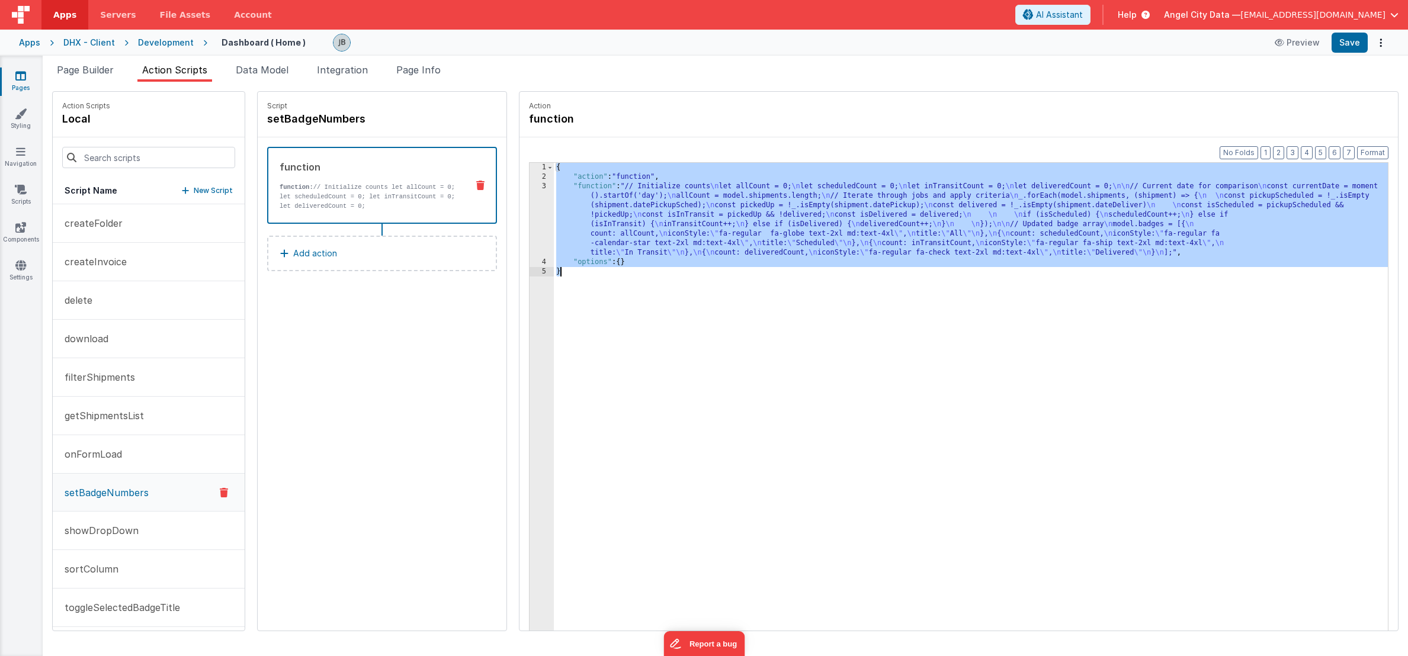
click at [529, 219] on div "3" at bounding box center [541, 220] width 24 height 76
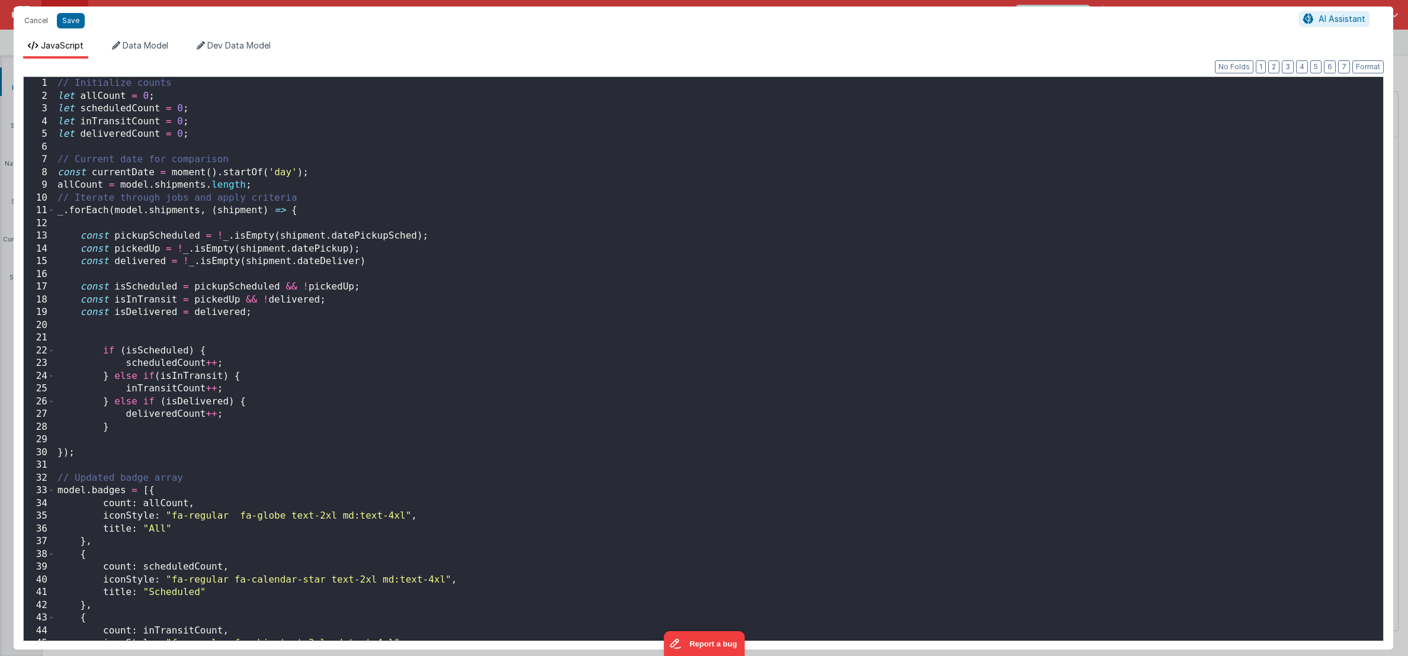
click at [516, 219] on div "Cancel Save AI Assistant JavaScript Data Model Dev Data Model Format 7 6 5 4 3 …" at bounding box center [704, 328] width 1408 height 656
click at [349, 348] on div "// Initialize counts let allCount = 0 ; let scheduledCount = 0 ; let inTransitC…" at bounding box center [719, 371] width 1328 height 589
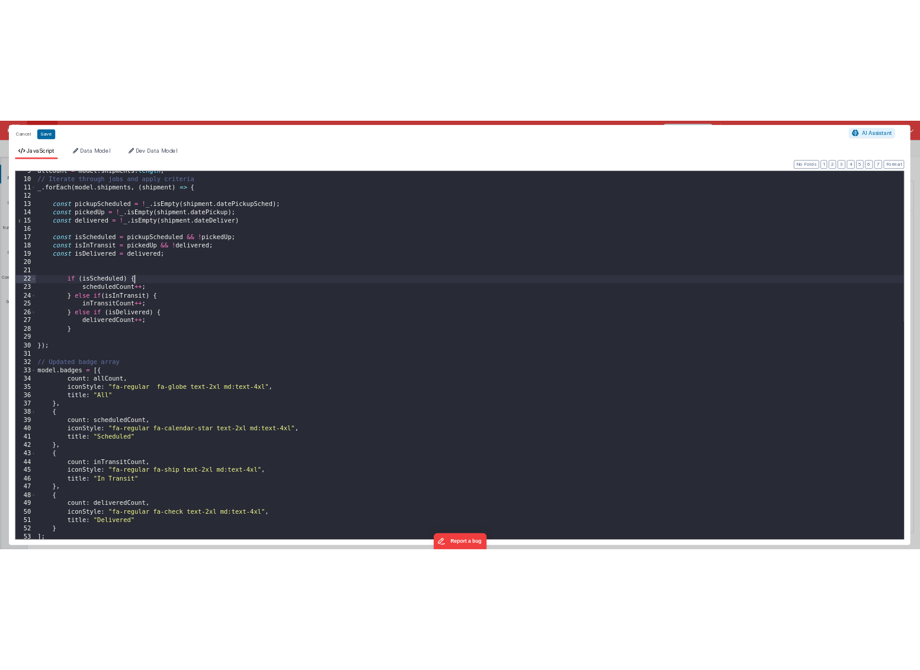
scroll to position [111, 0]
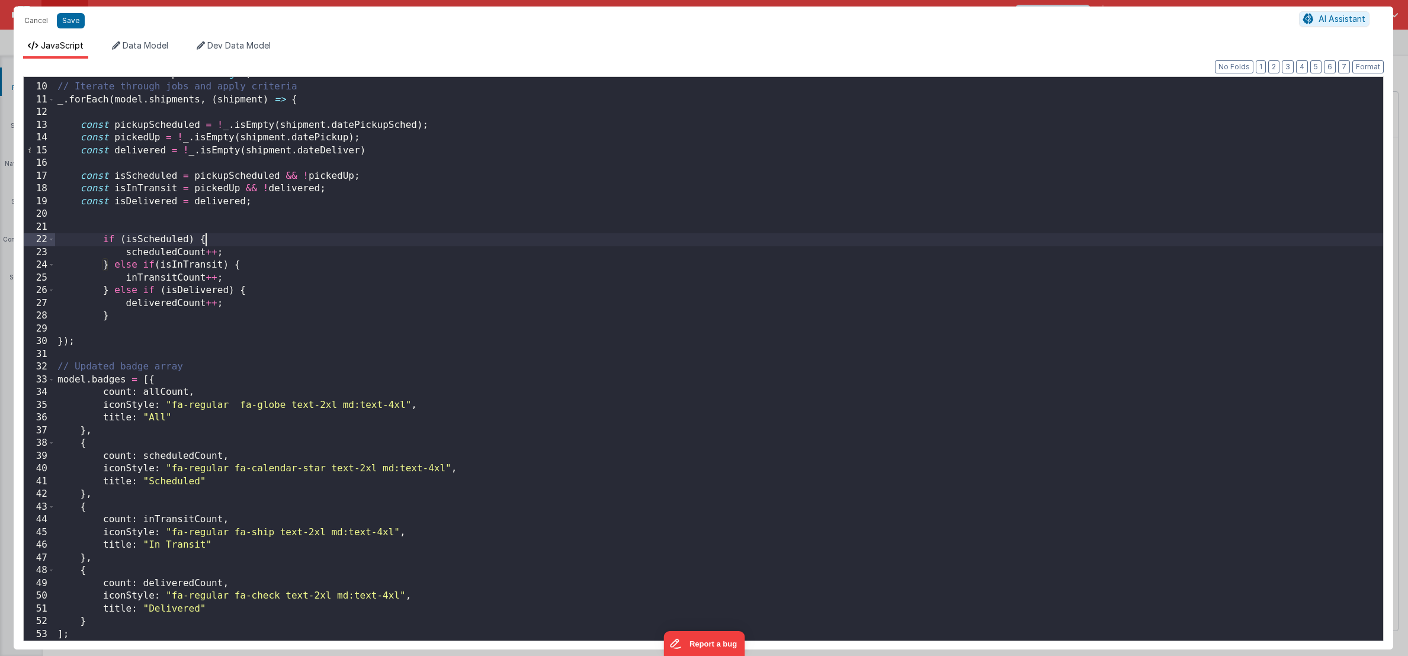
click at [197, 484] on div "allCount = model . shipments . length ; // Iterate through jobs and apply crite…" at bounding box center [719, 362] width 1328 height 589
click at [79, 25] on button "Save" at bounding box center [71, 20] width 28 height 15
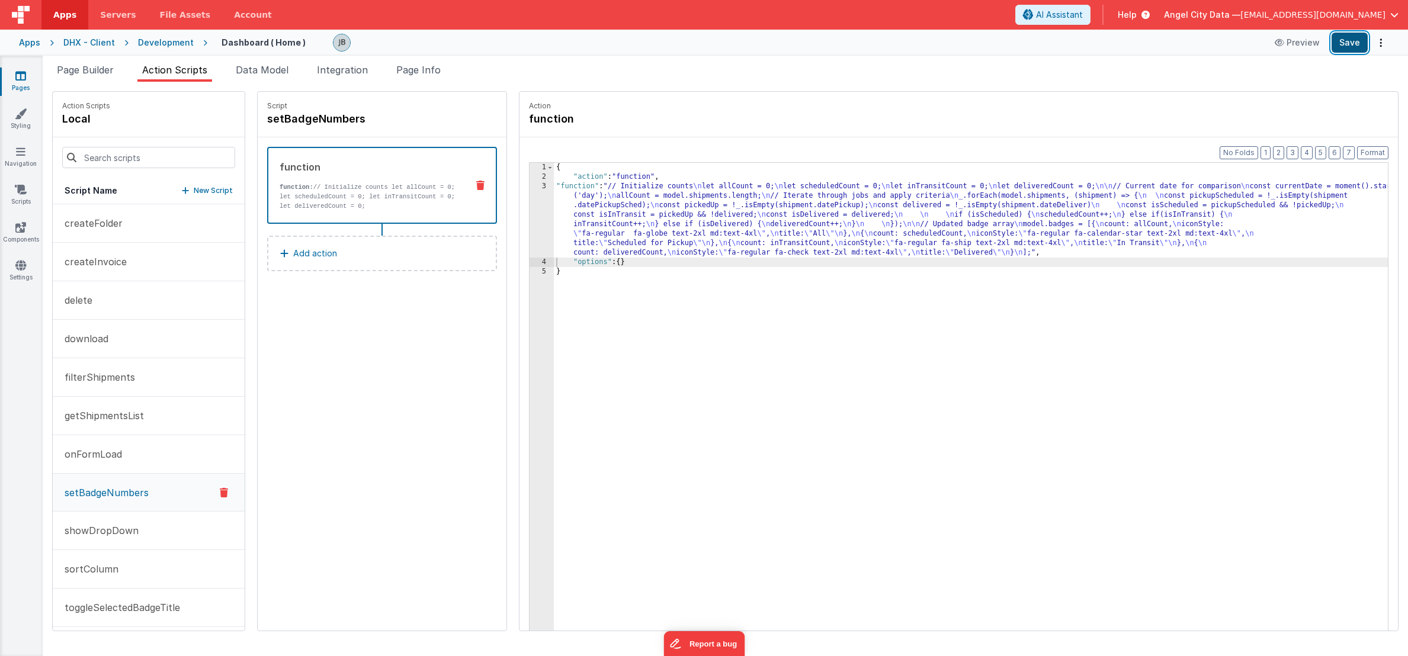
click at [1228, 43] on button "Save" at bounding box center [1349, 43] width 36 height 20
click at [567, 435] on div "{ "action" : "function" , "function" : "// Initialize counts \n let allCount = …" at bounding box center [985, 424] width 863 height 523
click at [1228, 47] on button "Save" at bounding box center [1349, 43] width 36 height 20
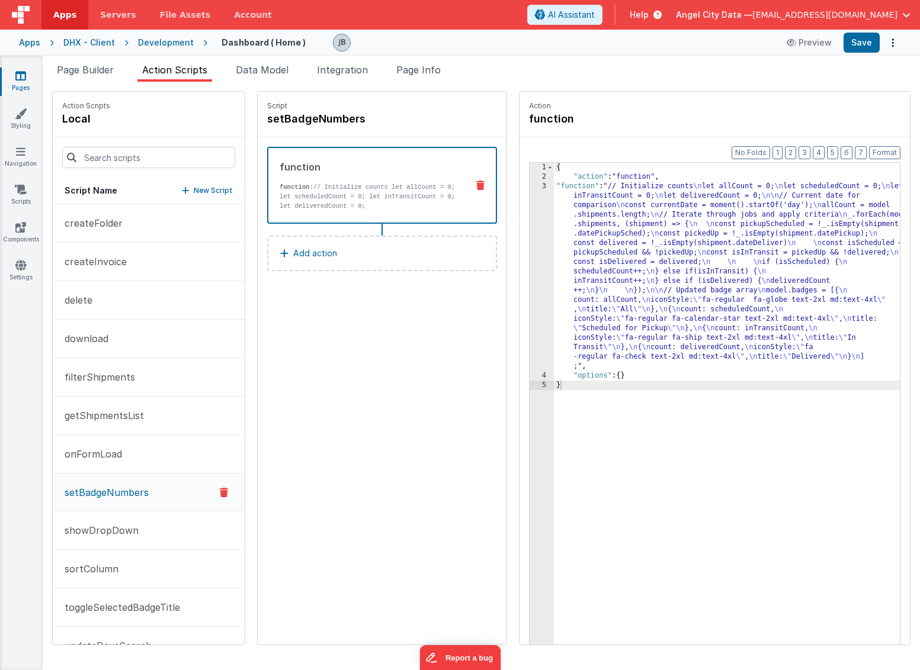
click at [529, 233] on div "3" at bounding box center [541, 276] width 24 height 189
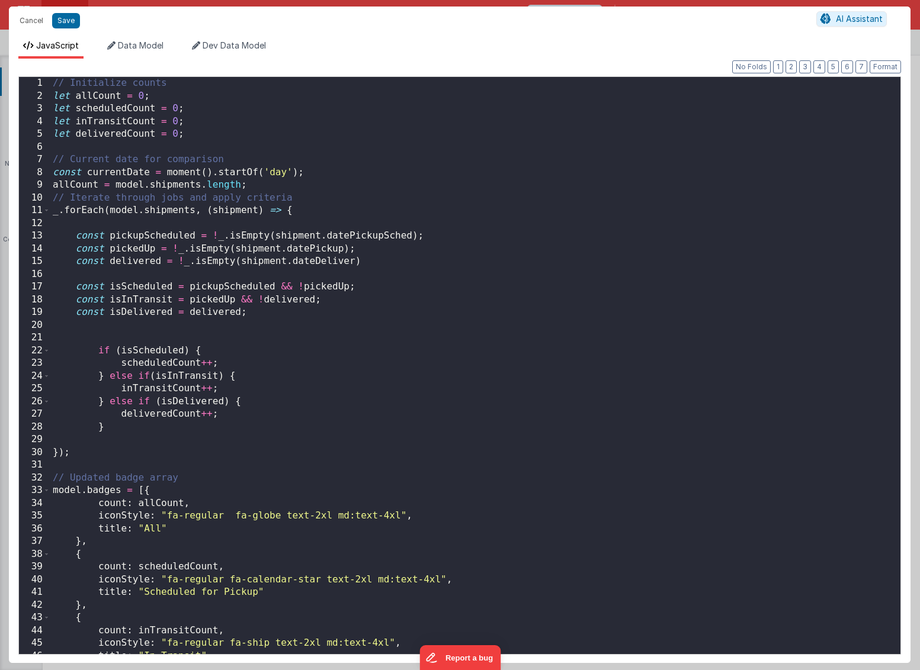
click at [509, 233] on div "Cancel Save AI Assistant JavaScript Data Model Dev Data Model Format 7 6 5 4 3 …" at bounding box center [460, 335] width 920 height 670
click at [378, 187] on div "// Initialize counts let allCount = 0 ; let scheduledCount = 0 ; let inTransitC…" at bounding box center [475, 378] width 850 height 603
click at [289, 246] on div "// Initialize counts let allCount = 0 ; let scheduledCount = 0 ; let inTransitC…" at bounding box center [475, 378] width 850 height 603
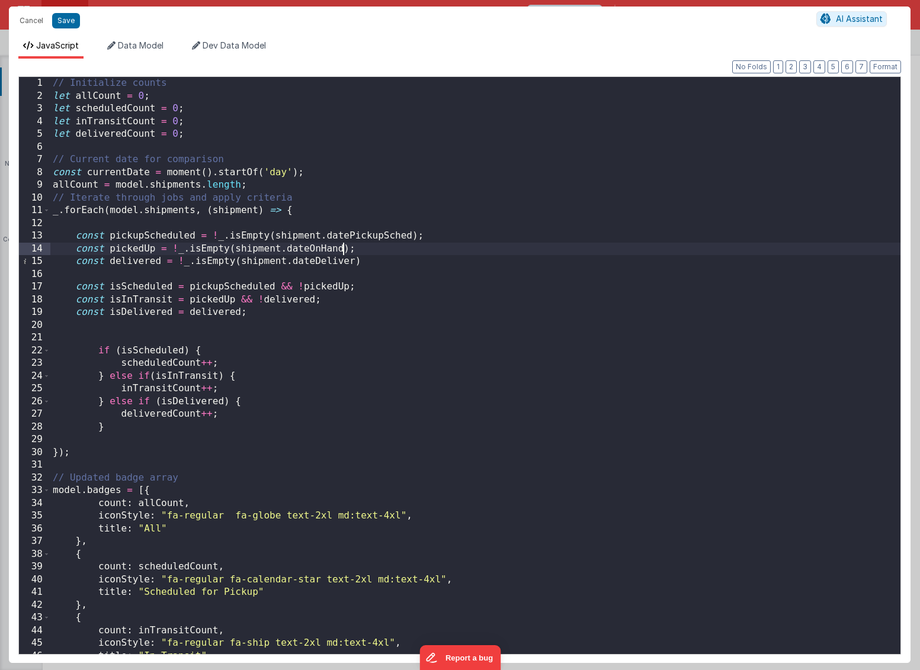
click at [261, 274] on div "// Initialize counts let allCount = 0 ; let scheduledCount = 0 ; let inTransitC…" at bounding box center [475, 378] width 850 height 603
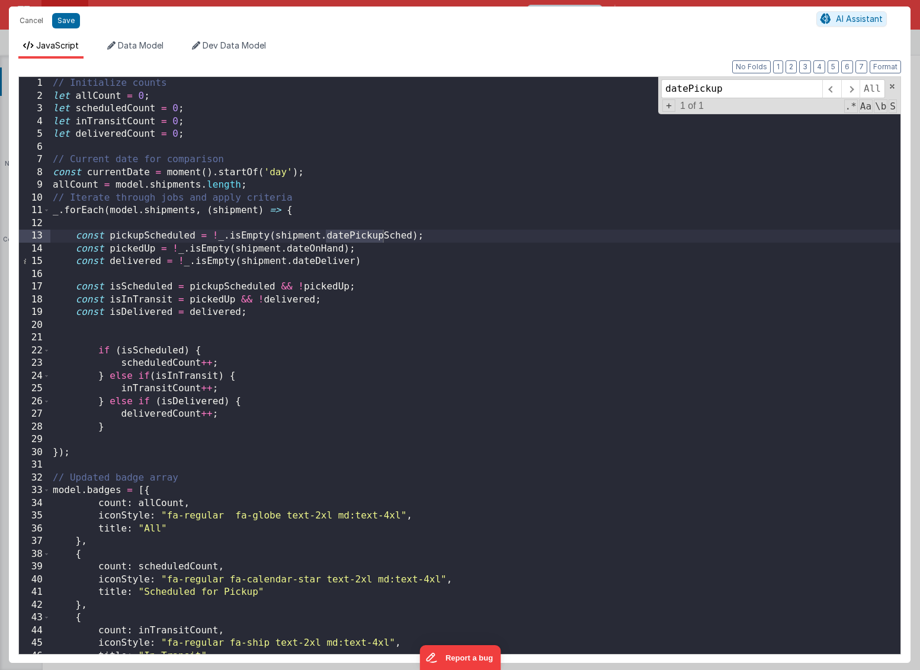
type input "datePickup"
click at [134, 250] on div "// Initialize counts let allCount = 0 ; let scheduledCount = 0 ; let inTransitC…" at bounding box center [475, 378] width 850 height 603
click at [176, 307] on div "// Initialize counts let allCount = 0 ; let scheduledCount = 0 ; let inTransitC…" at bounding box center [475, 378] width 850 height 603
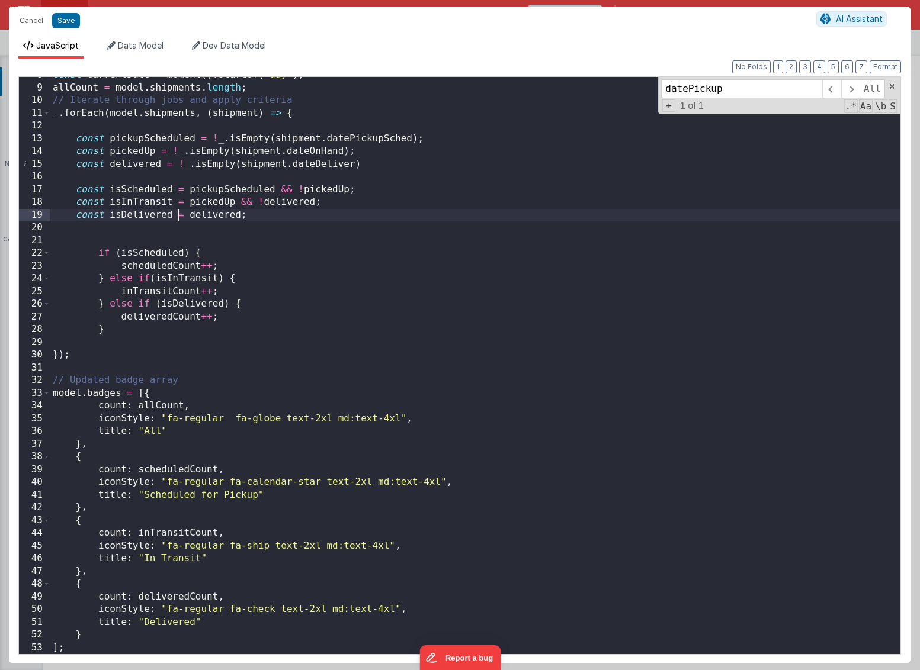
scroll to position [97, 0]
click at [65, 24] on button "Save" at bounding box center [66, 20] width 28 height 15
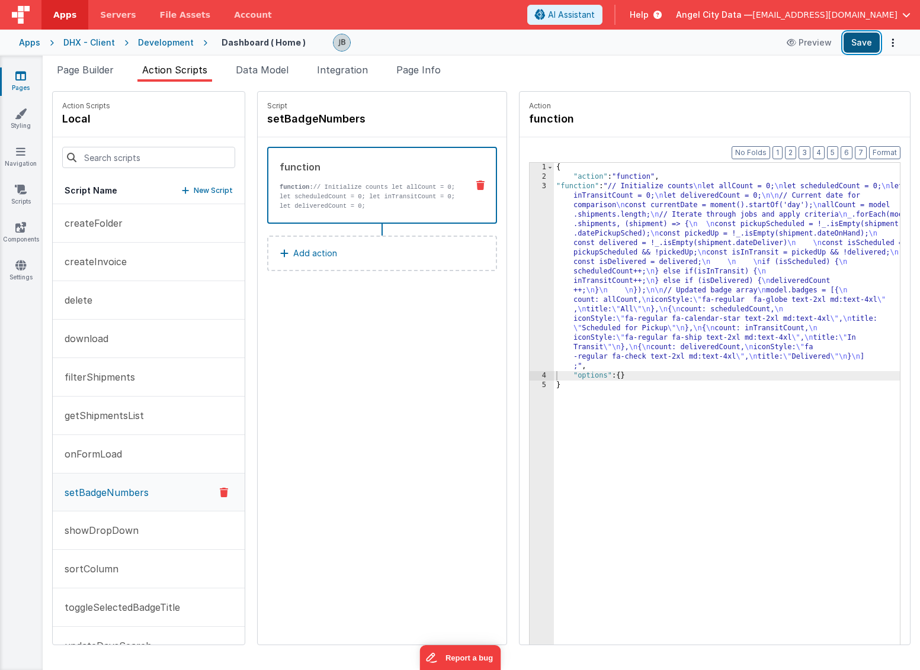
click at [855, 47] on button "Save" at bounding box center [861, 43] width 36 height 20
